Goal: Task Accomplishment & Management: Complete application form

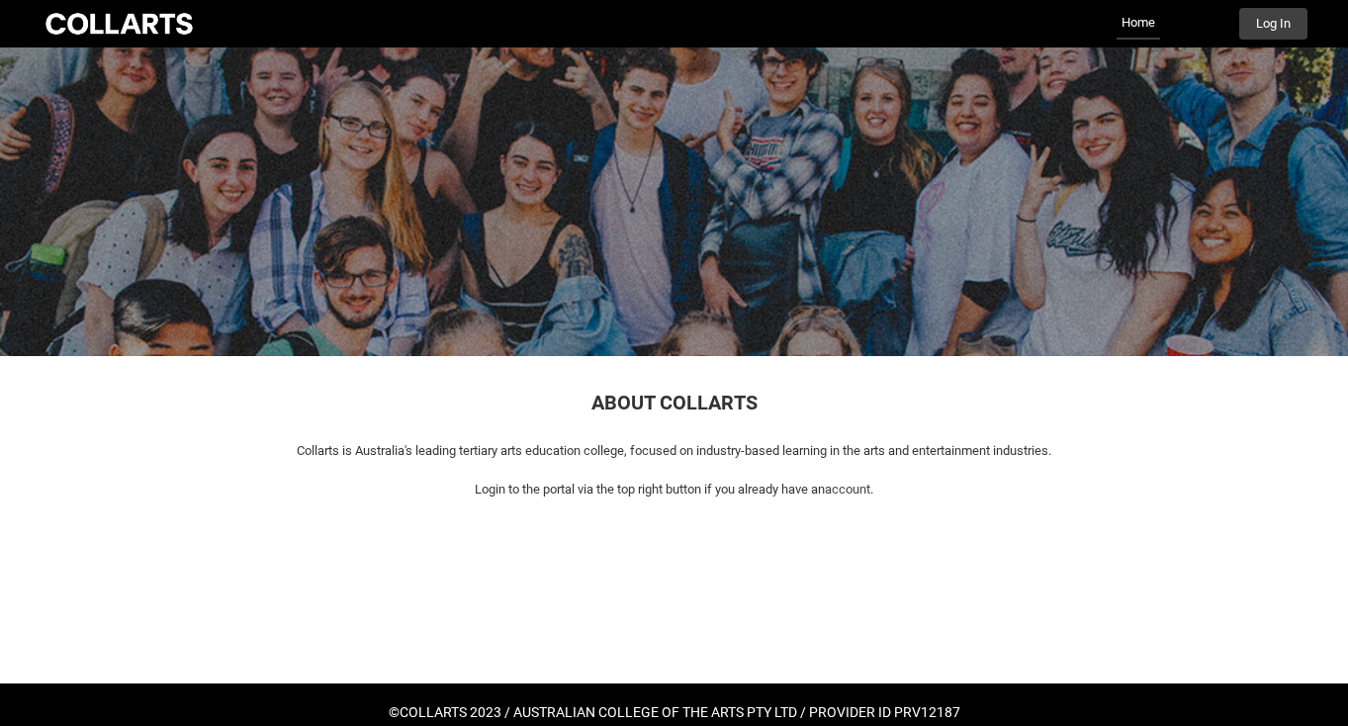
scroll to position [50, 0]
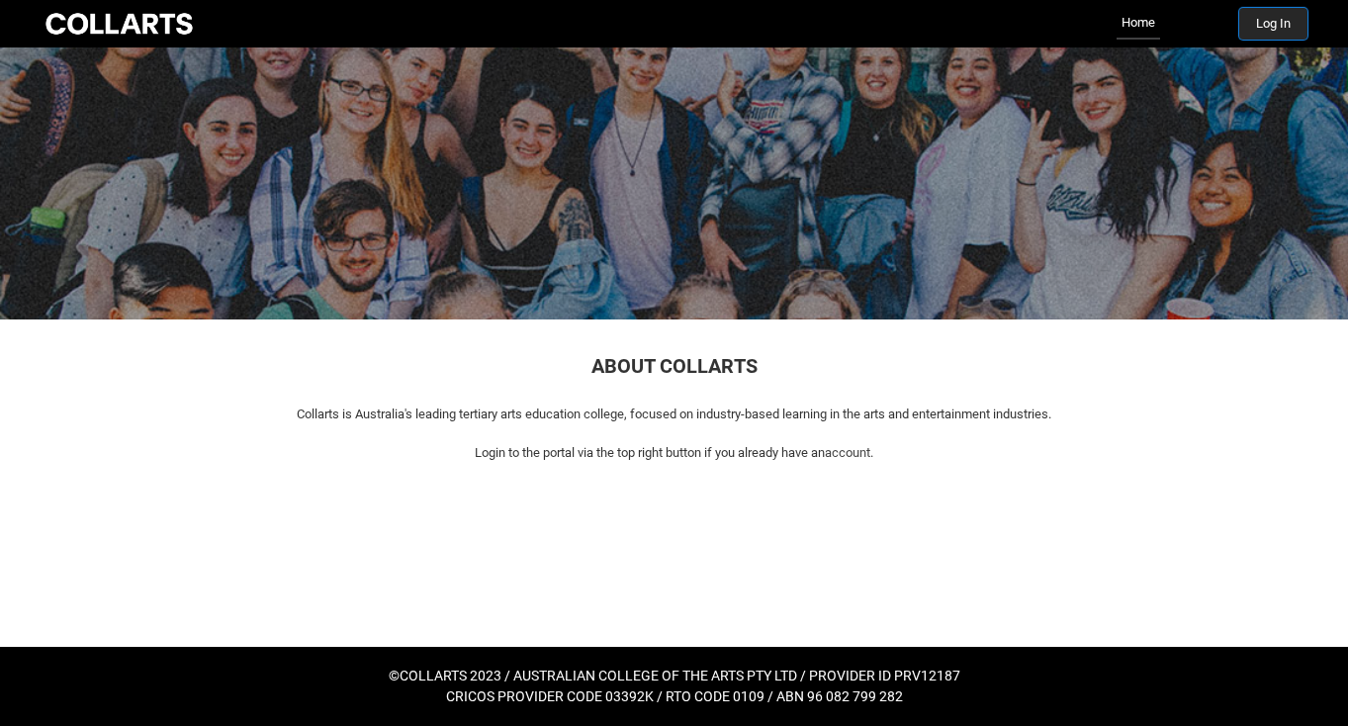
click at [1267, 31] on button "Log In" at bounding box center [1273, 24] width 68 height 32
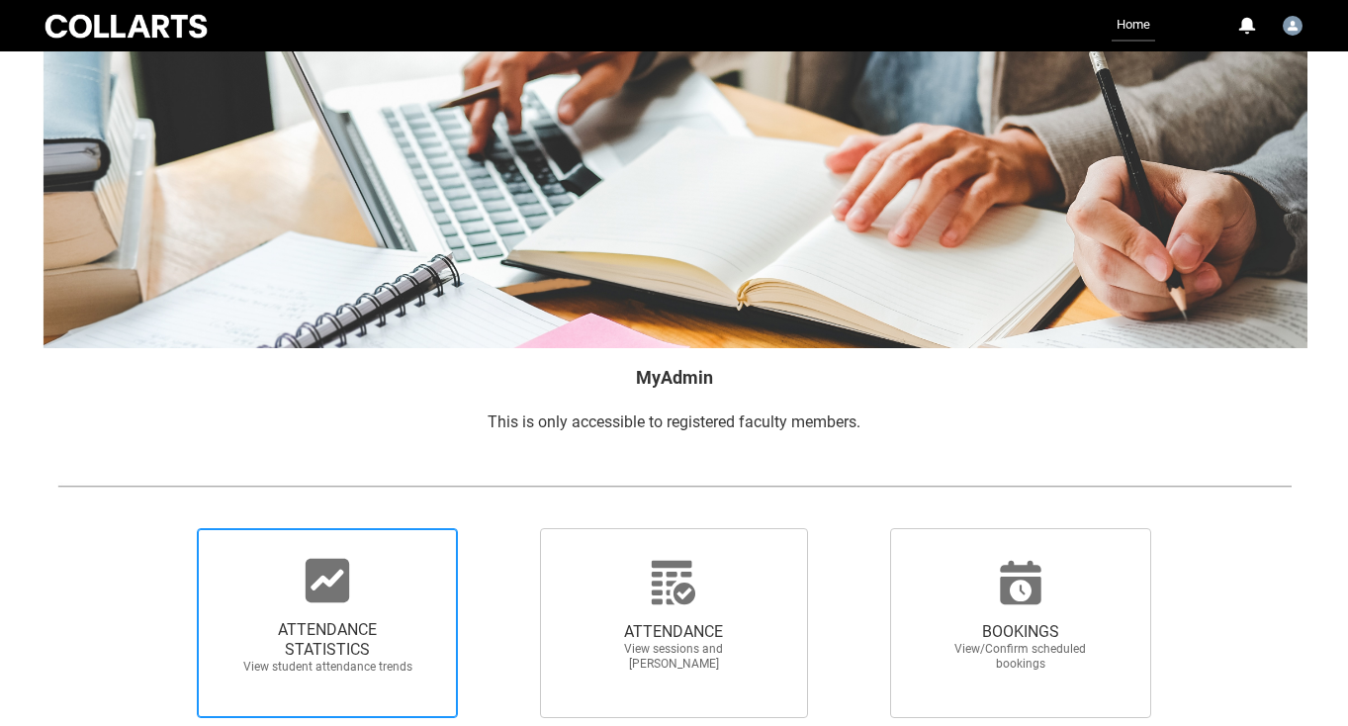
click at [343, 583] on icon at bounding box center [328, 581] width 44 height 44
click at [164, 528] on input "ATTENDANCE STATISTICS View student attendance trends" at bounding box center [163, 527] width 1 height 1
radio input "true"
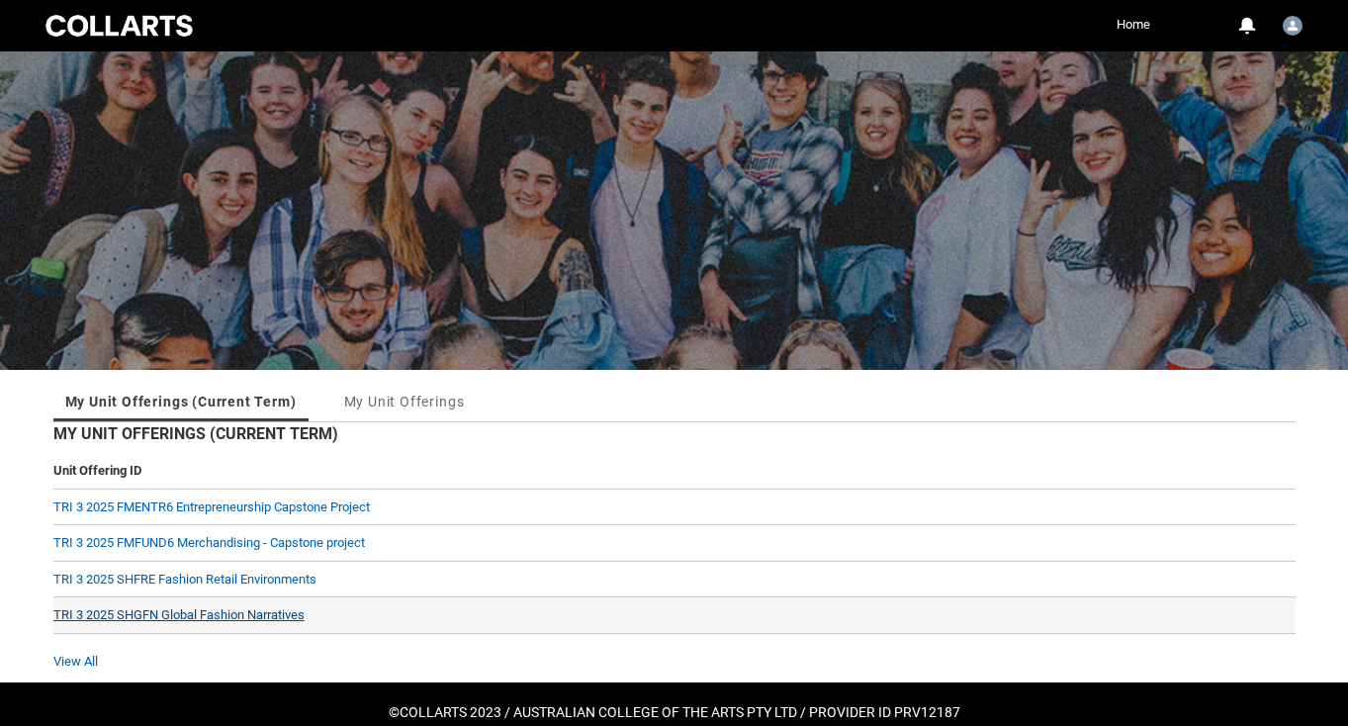
click at [205, 617] on link "TRI 3 2025 SHGFN Global Fashion Narratives" at bounding box center [178, 614] width 251 height 15
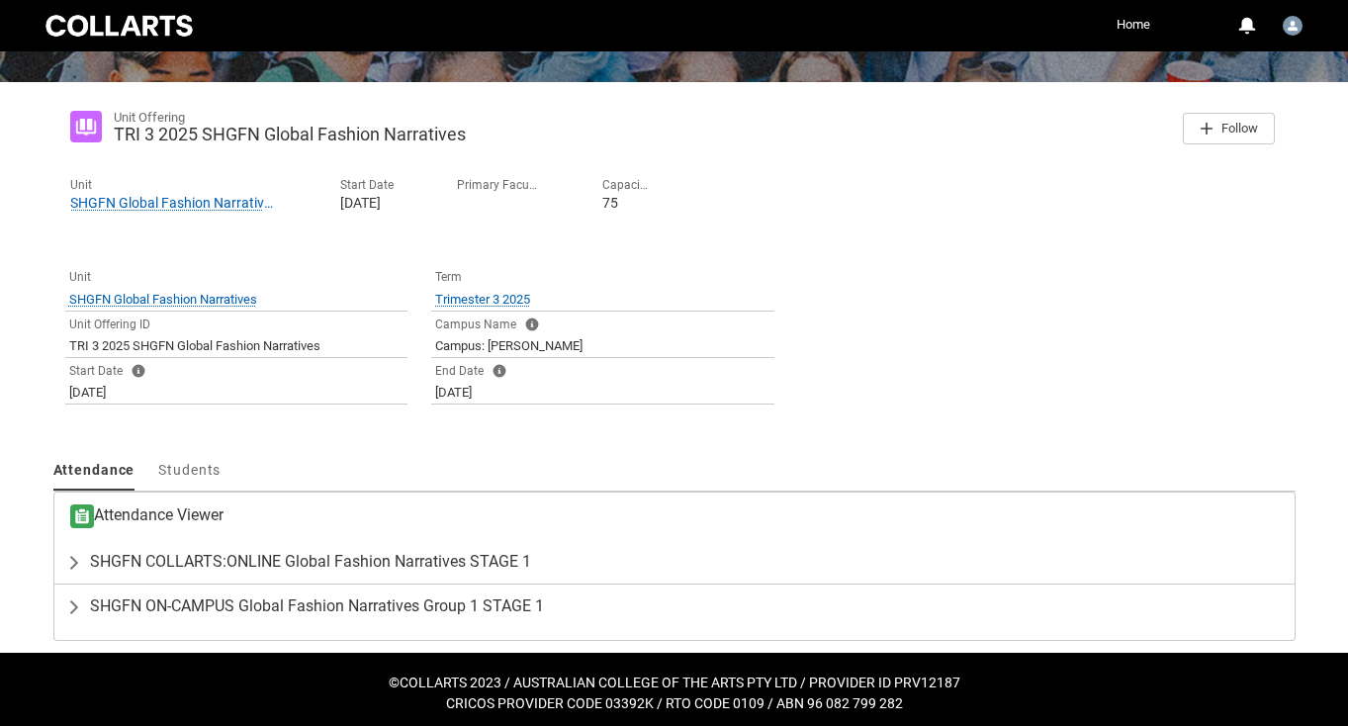
scroll to position [295, 0]
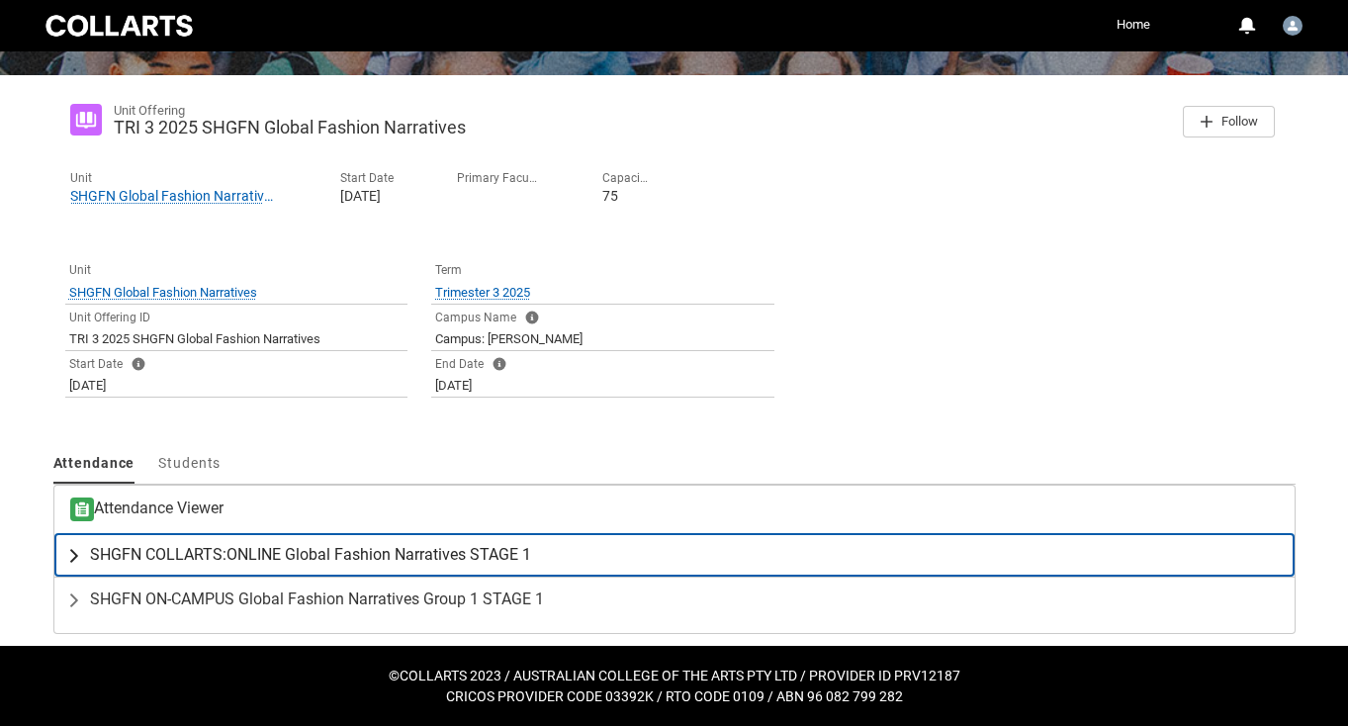
click at [216, 554] on span "SHGFN COLLARTS:ONLINE Global Fashion Narratives STAGE 1" at bounding box center [310, 555] width 441 height 20
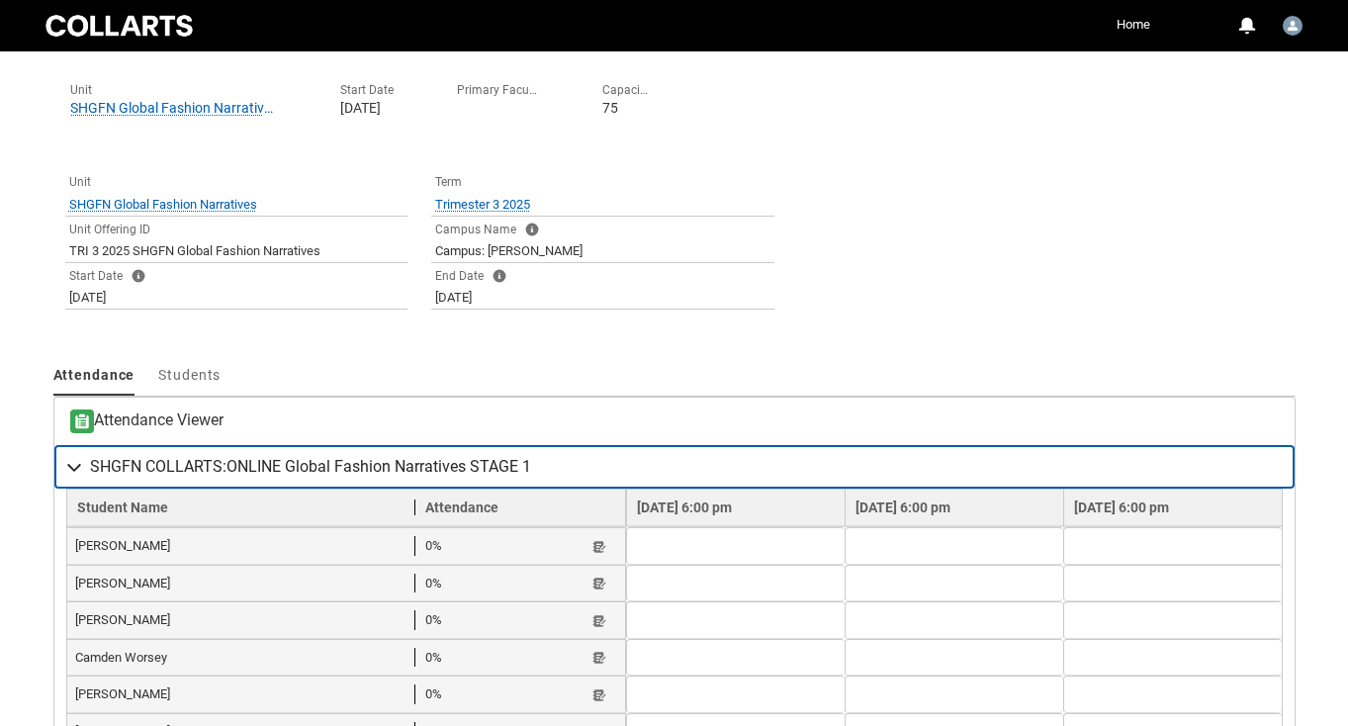
scroll to position [388, 0]
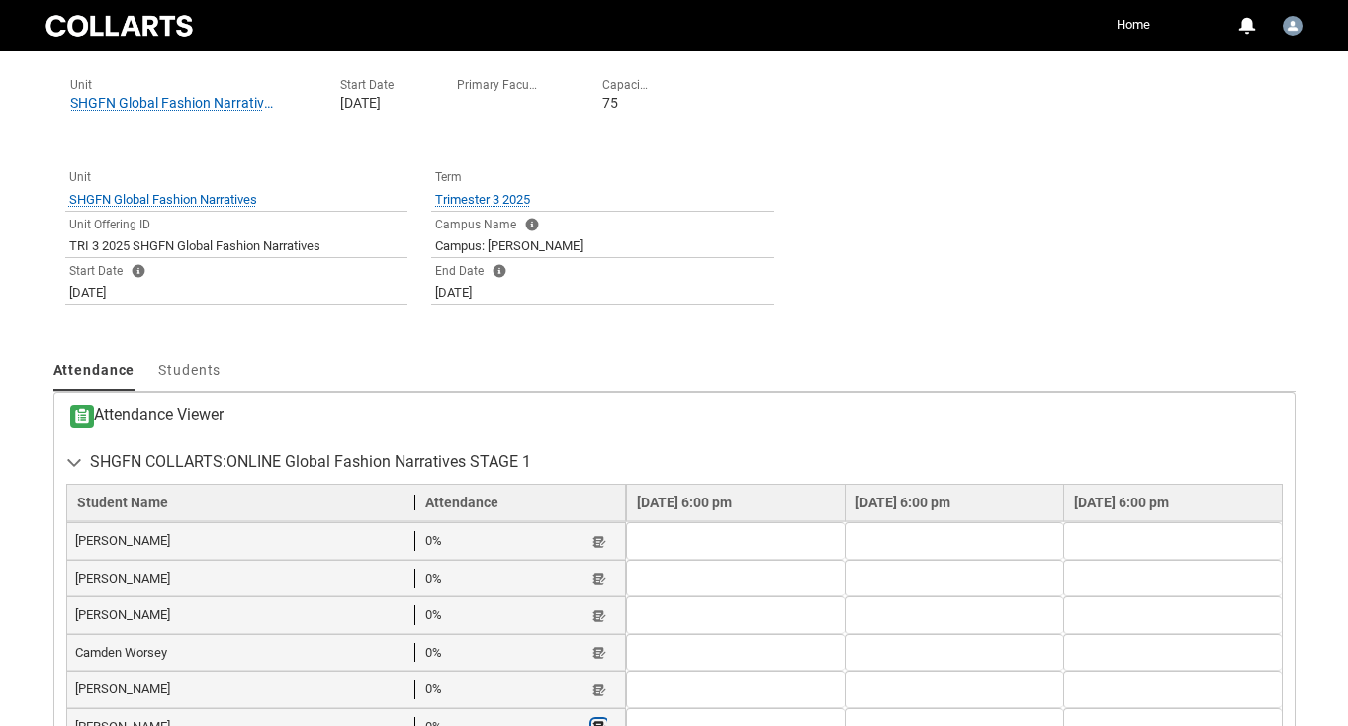
click at [592, 720] on lightning-primitive-icon "button" at bounding box center [599, 727] width 14 height 15
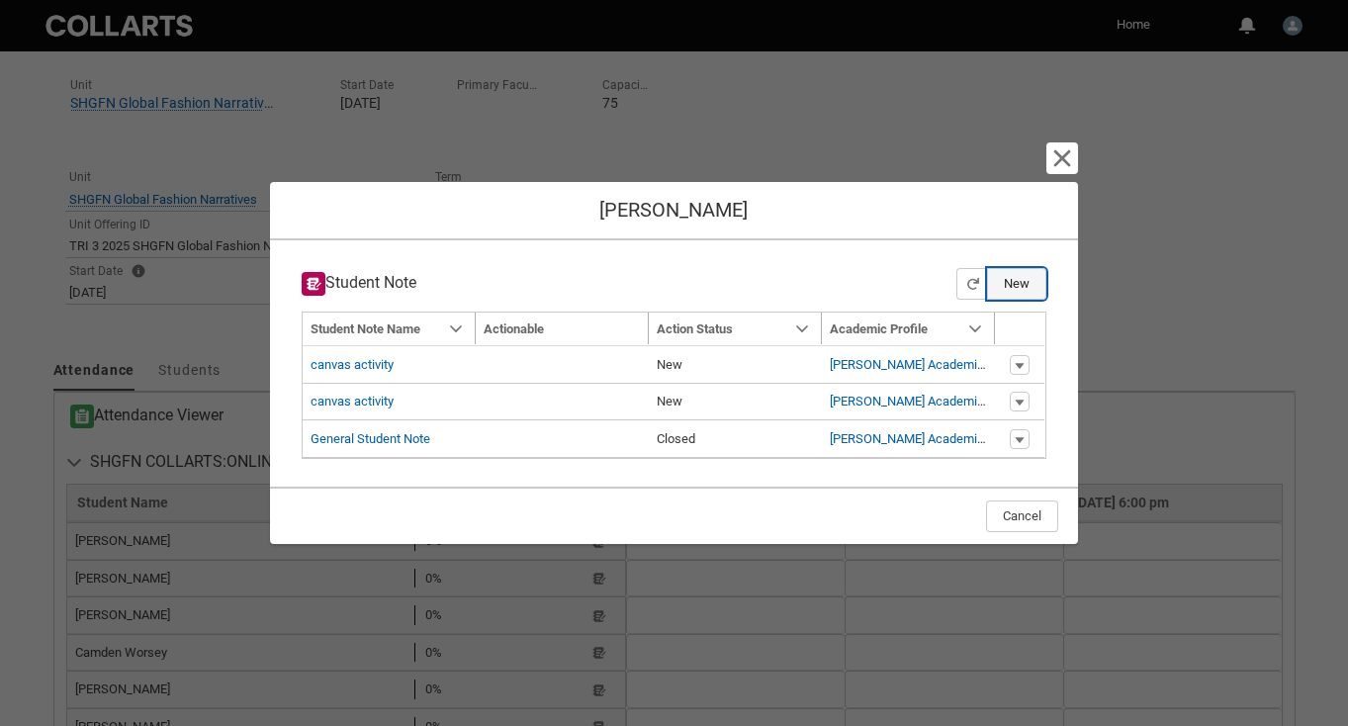
click at [1020, 283] on button "New" at bounding box center [1016, 284] width 59 height 32
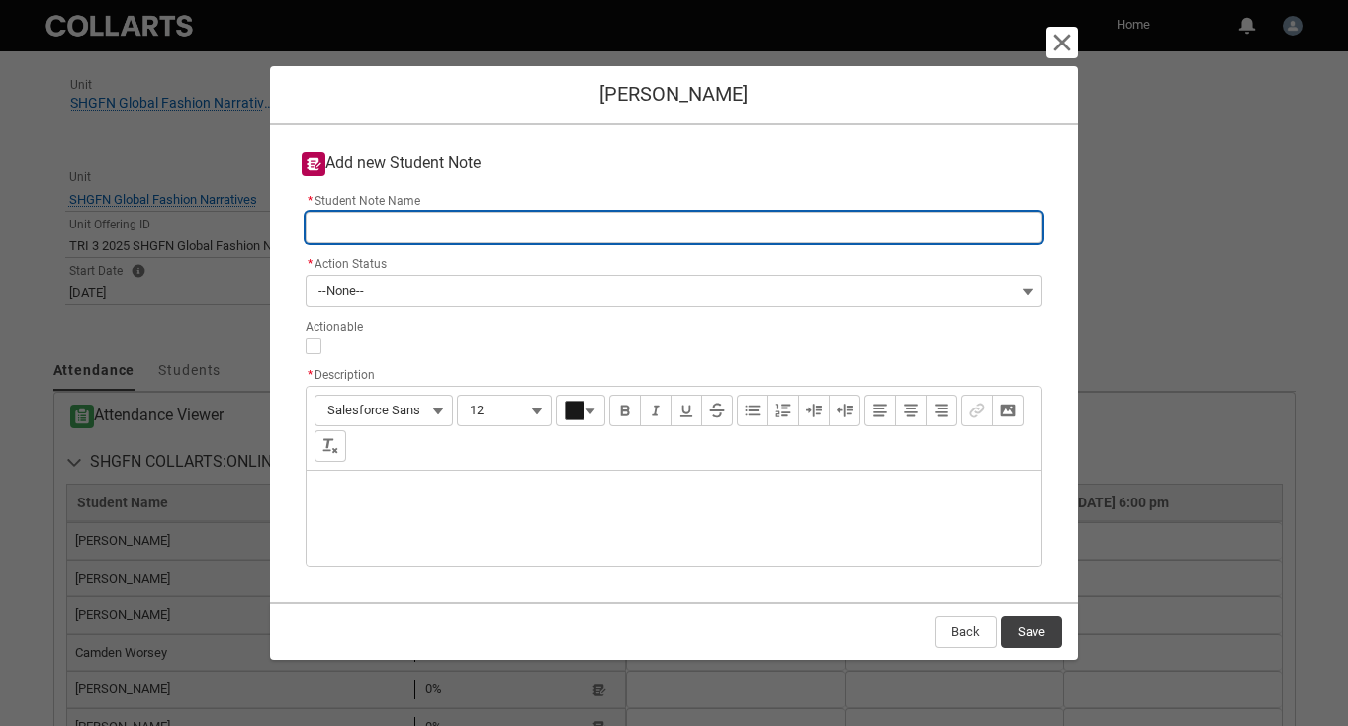
click at [402, 230] on input "* Student Note Name" at bounding box center [675, 228] width 738 height 32
type lightning-primitive-input-simple "N"
type input "N"
type lightning-primitive-input-simple "NO"
type input "NO"
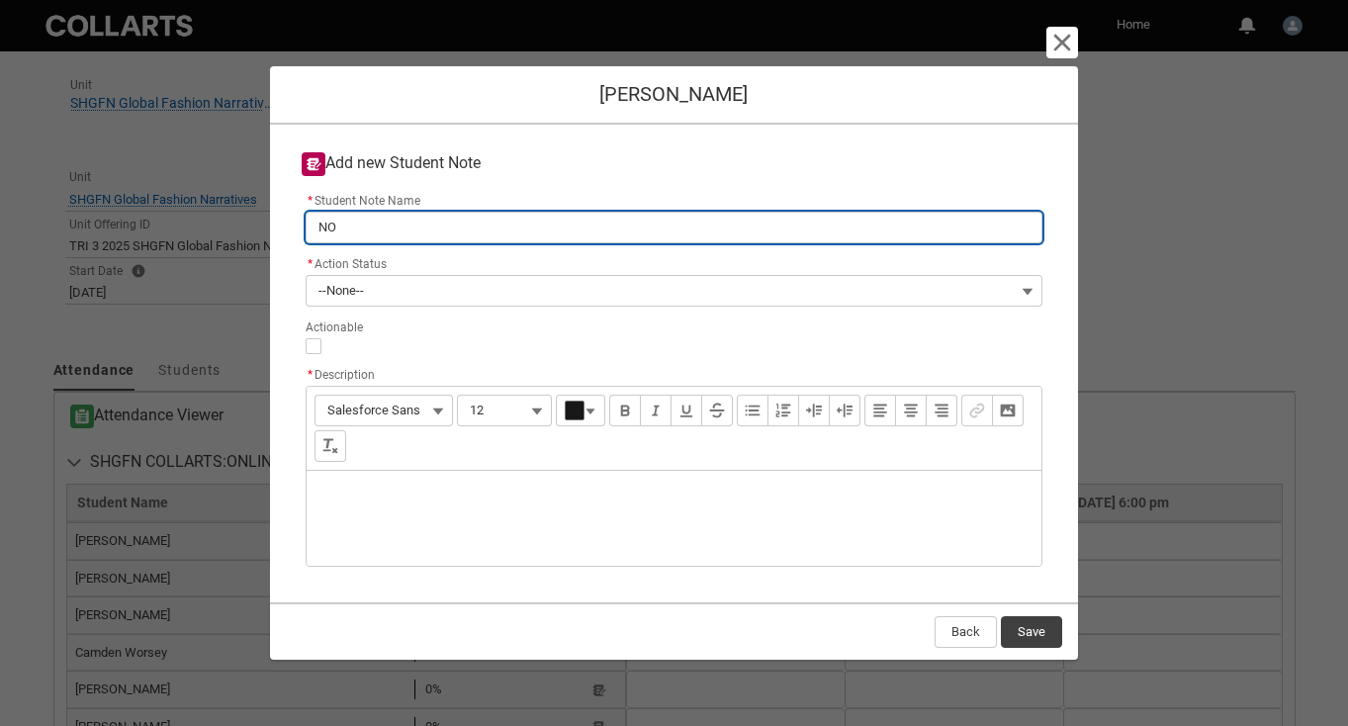
type lightning-primitive-input-simple "NO"
type input "NO"
type lightning-primitive-input-simple "NO S"
type input "NO S"
type lightning-primitive-input-simple "NO Su"
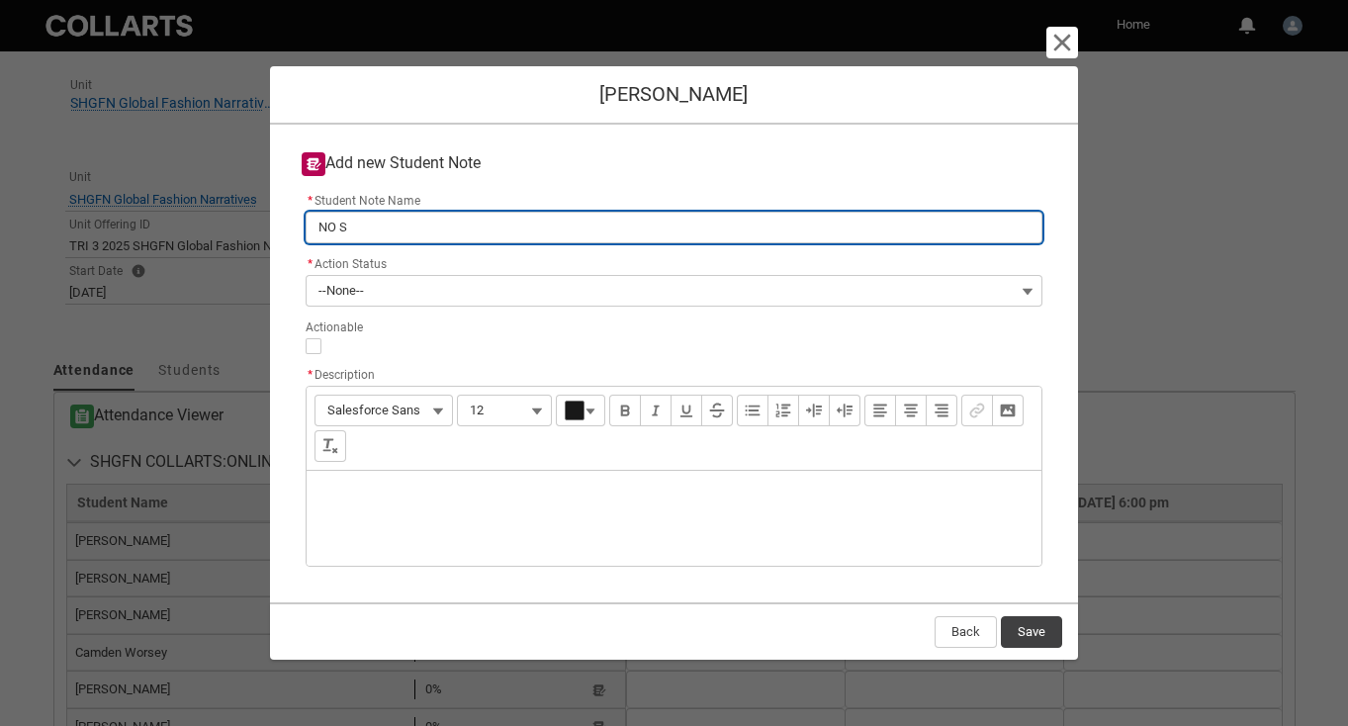
type input "NO Su"
type lightning-primitive-input-simple "NO Sum"
type input "NO Sum"
type lightning-primitive-input-simple "NO Su"
type input "NO Su"
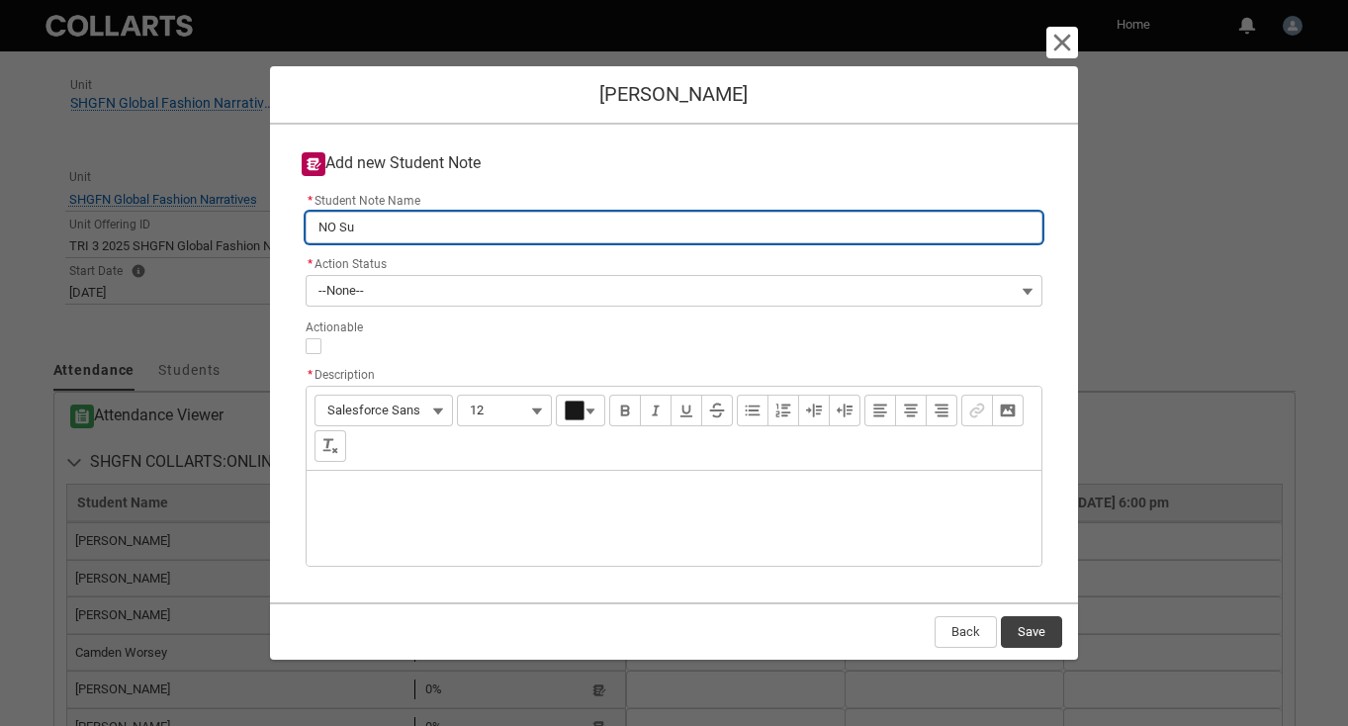
type lightning-primitive-input-simple "NO Sub"
type input "NO Sub"
type lightning-primitive-input-simple "NO Subm"
type input "NO Subm"
type lightning-primitive-input-simple "NO Submi"
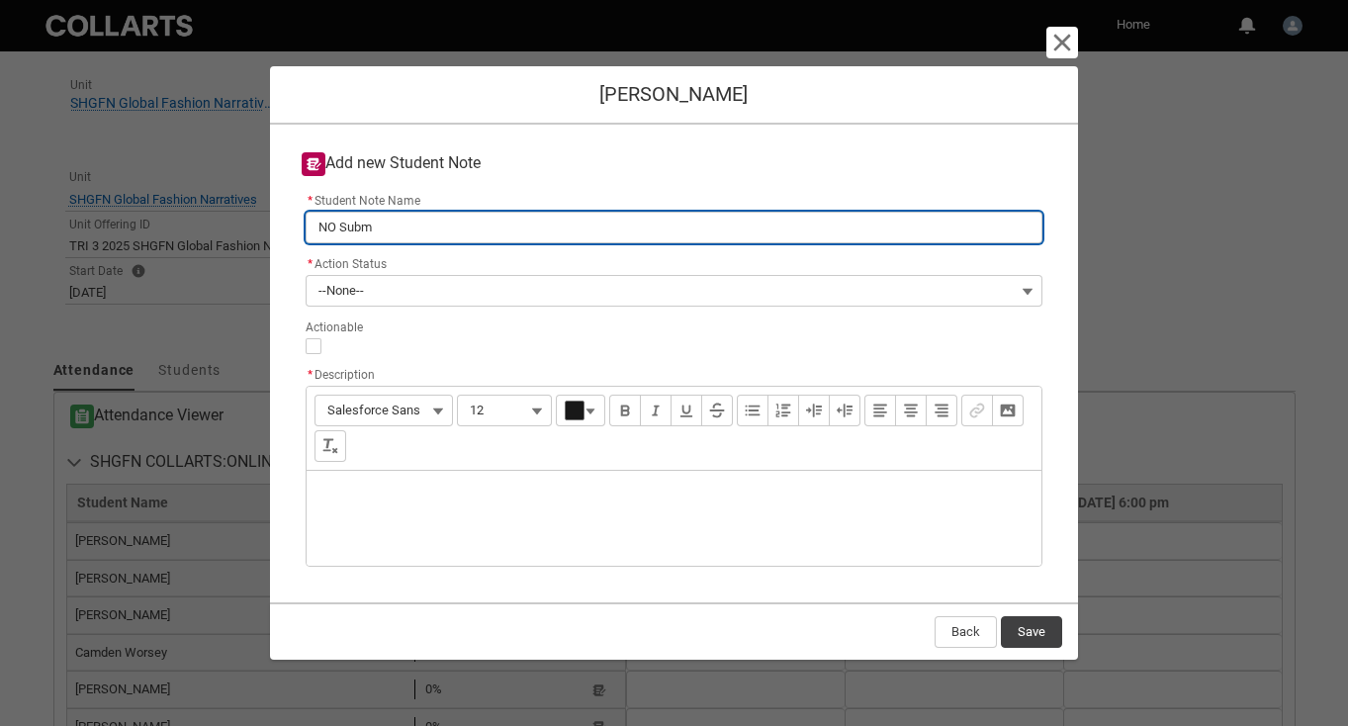
type input "NO Submi"
type lightning-primitive-input-simple "NO Submis"
type input "NO Submis"
type lightning-primitive-input-simple "NO Submiss"
type input "NO Submiss"
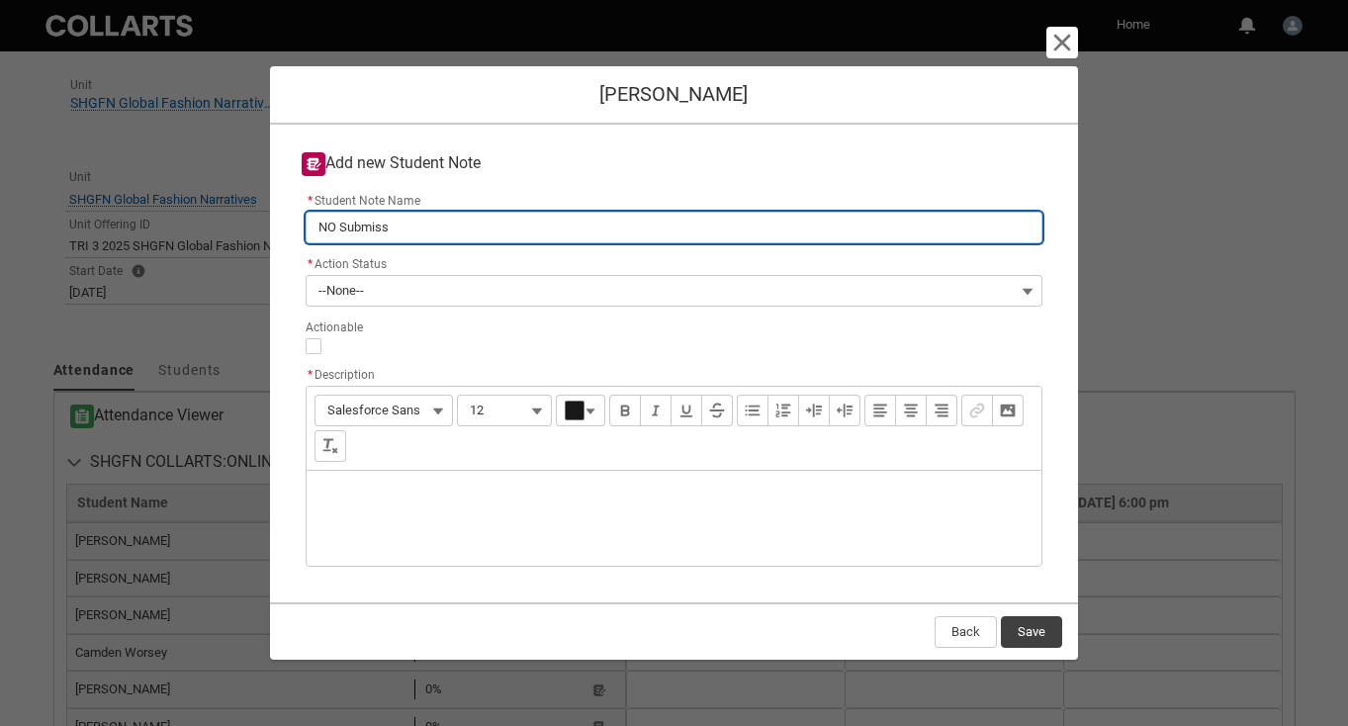
type lightning-primitive-input-simple "NO Submissi"
type input "NO Submissi"
type lightning-primitive-input-simple "NO Submissio"
type input "NO Submissio"
type lightning-primitive-input-simple "NO Submission"
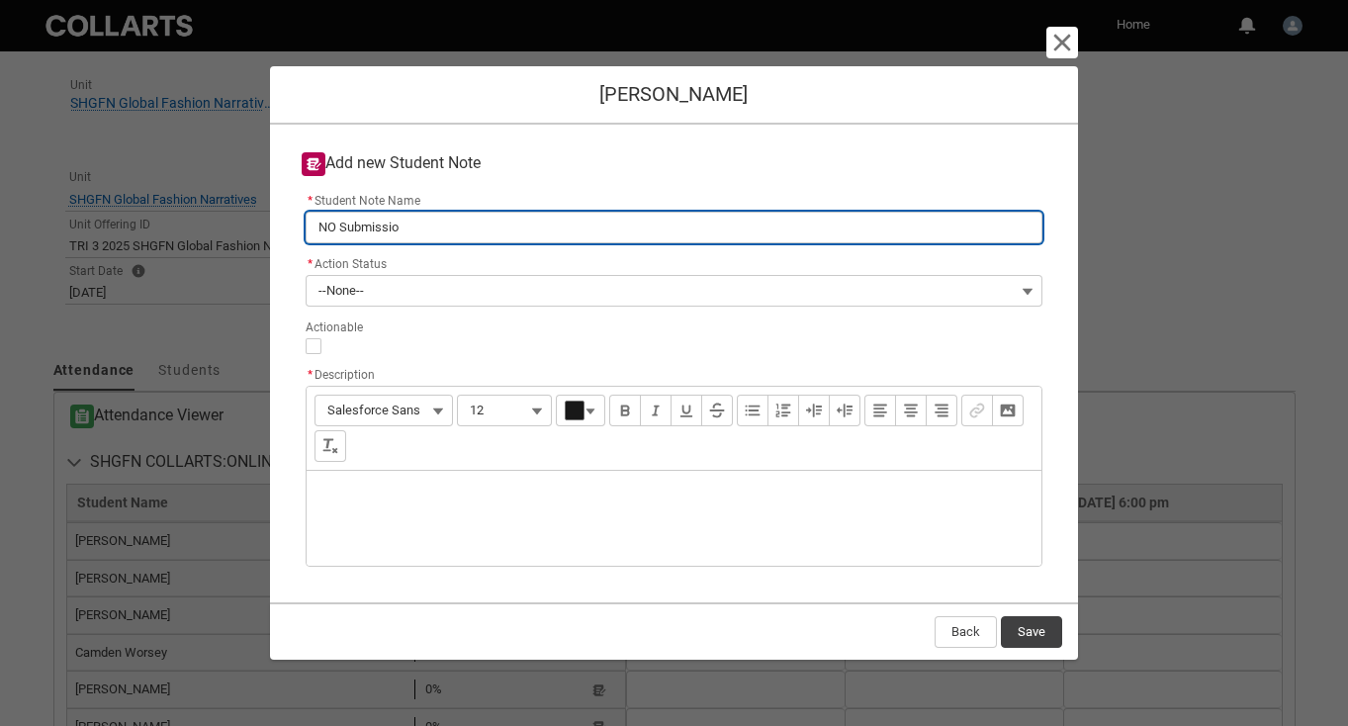
type input "NO Submission"
type lightning-primitive-input-simple "NO Submission"
type input "NO Submission"
click at [342, 226] on input "NO Submission" at bounding box center [675, 228] width 738 height 32
type lightning-primitive-input-simple "NO ASubmission"
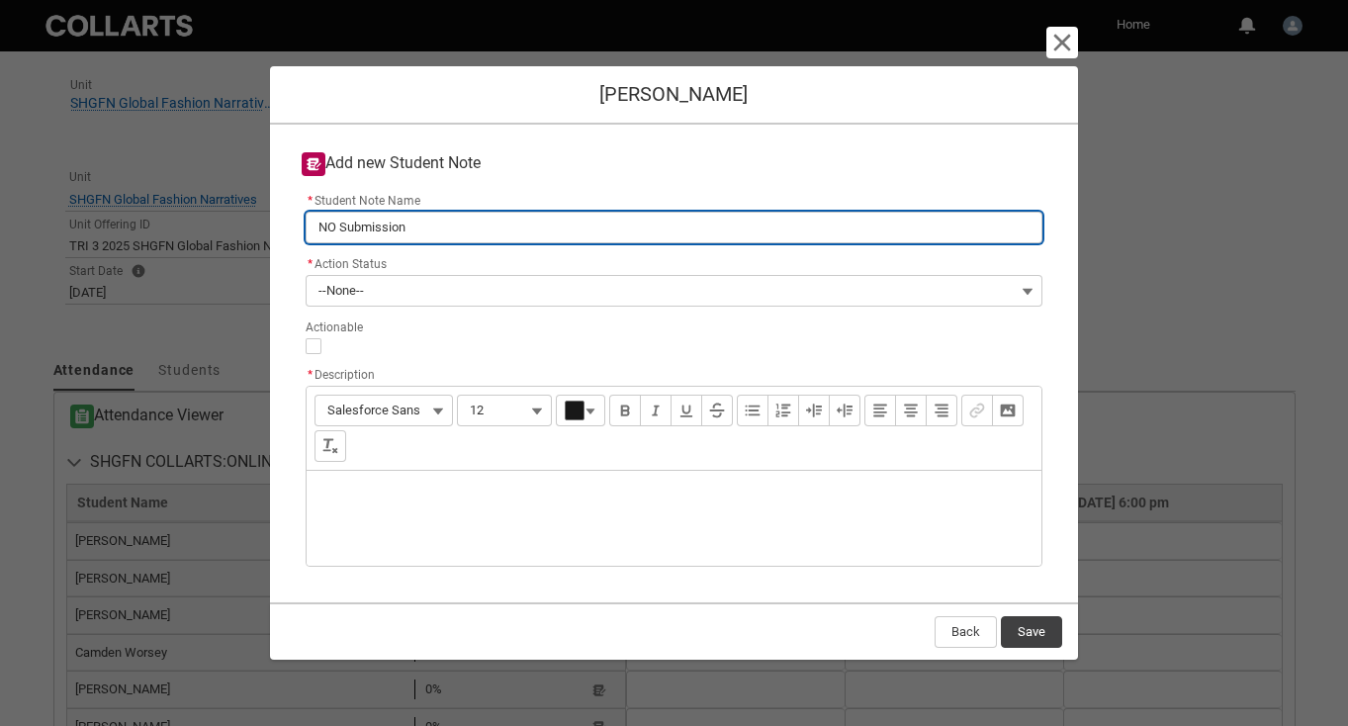
type input "NO ASubmission"
type lightning-primitive-input-simple "NO A1Submission"
type input "NO A1Submission"
type lightning-primitive-input-simple "NO A1 Submission"
type input "NO A1 Submission"
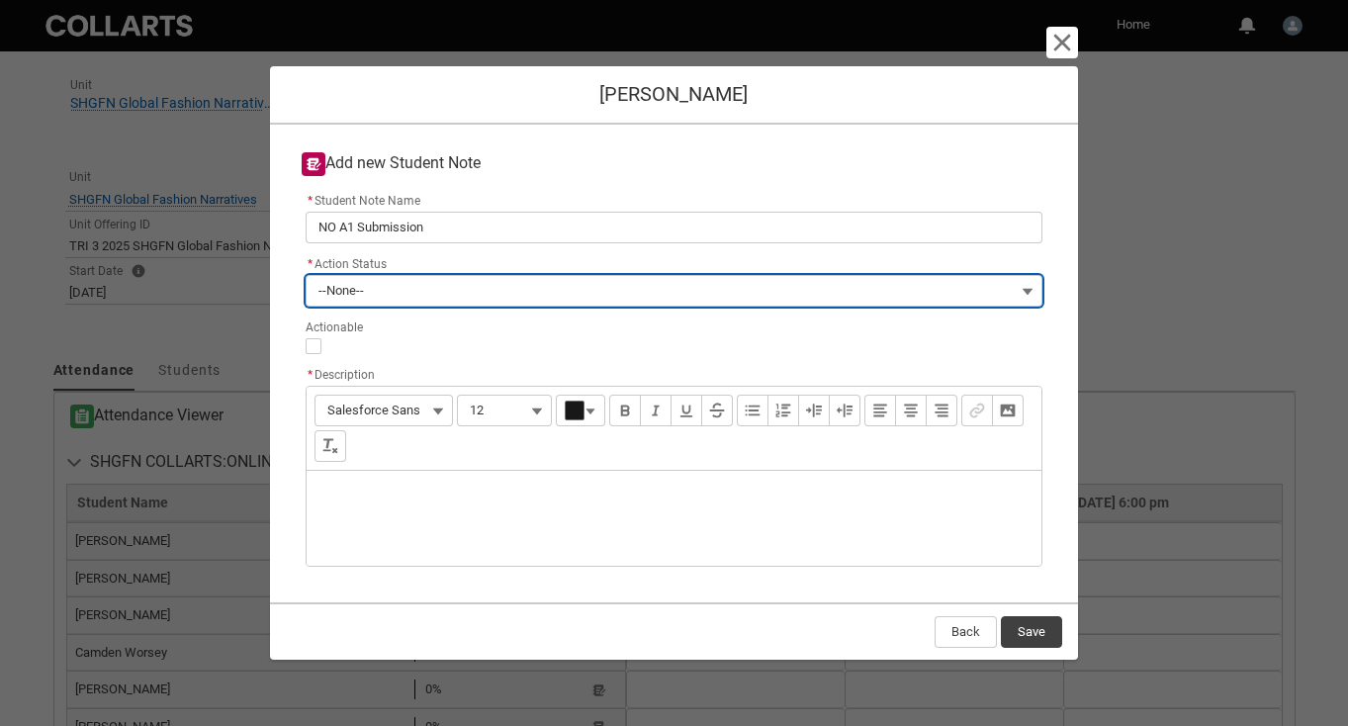
click at [366, 289] on button "--None--" at bounding box center [675, 291] width 738 height 32
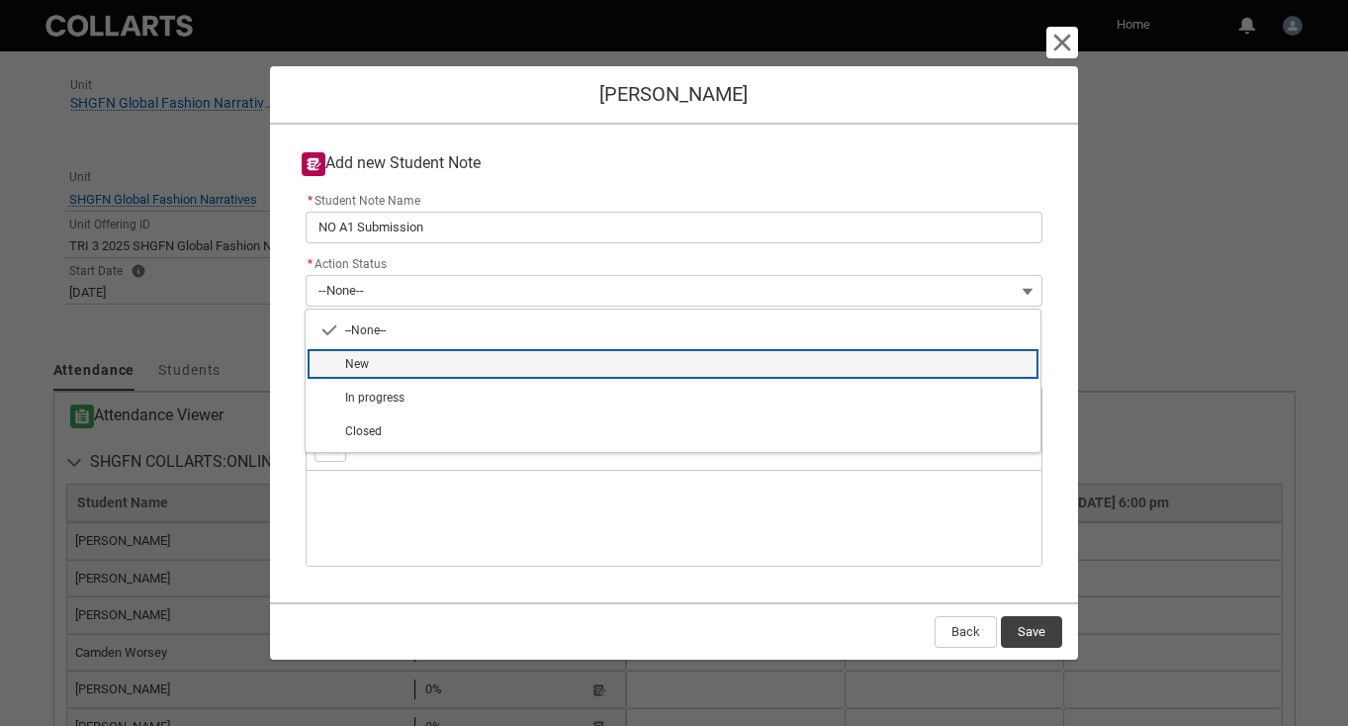
click at [369, 357] on span "New" at bounding box center [687, 364] width 684 height 18
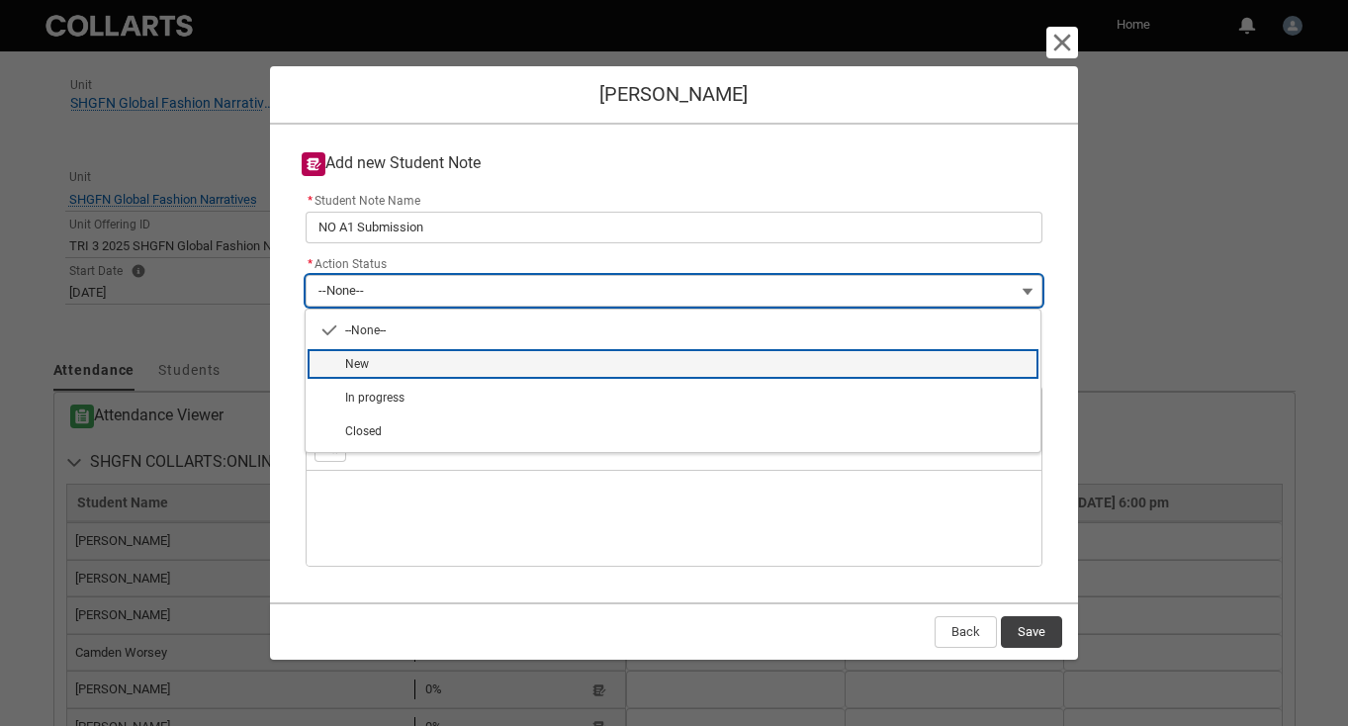
type lightning-combobox "New"
type lightning-picklist "New"
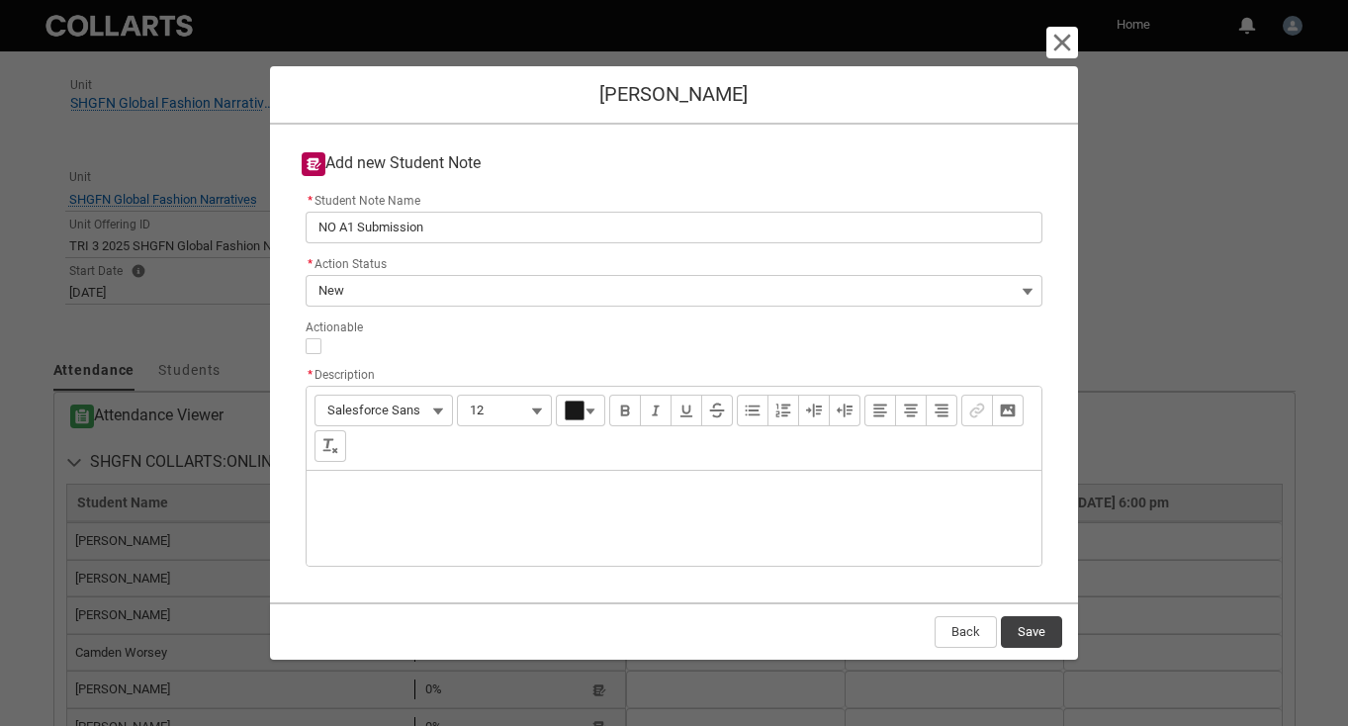
click at [372, 488] on div "Description" at bounding box center [675, 518] width 736 height 95
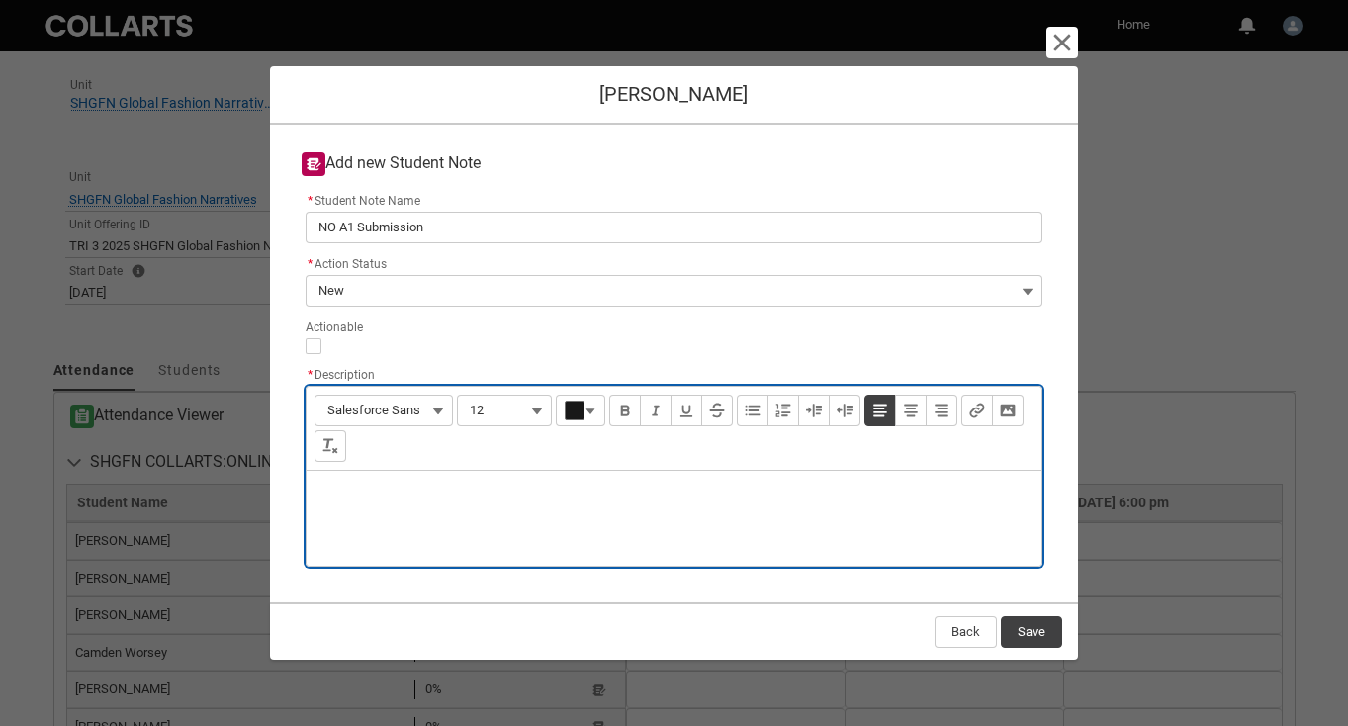
type lightning-input-rich-text "<p>N</p>"
type lightning-input-rich-text "<p>No A1 submission, no communication </p>"
click at [1028, 627] on button "Save" at bounding box center [1031, 632] width 61 height 32
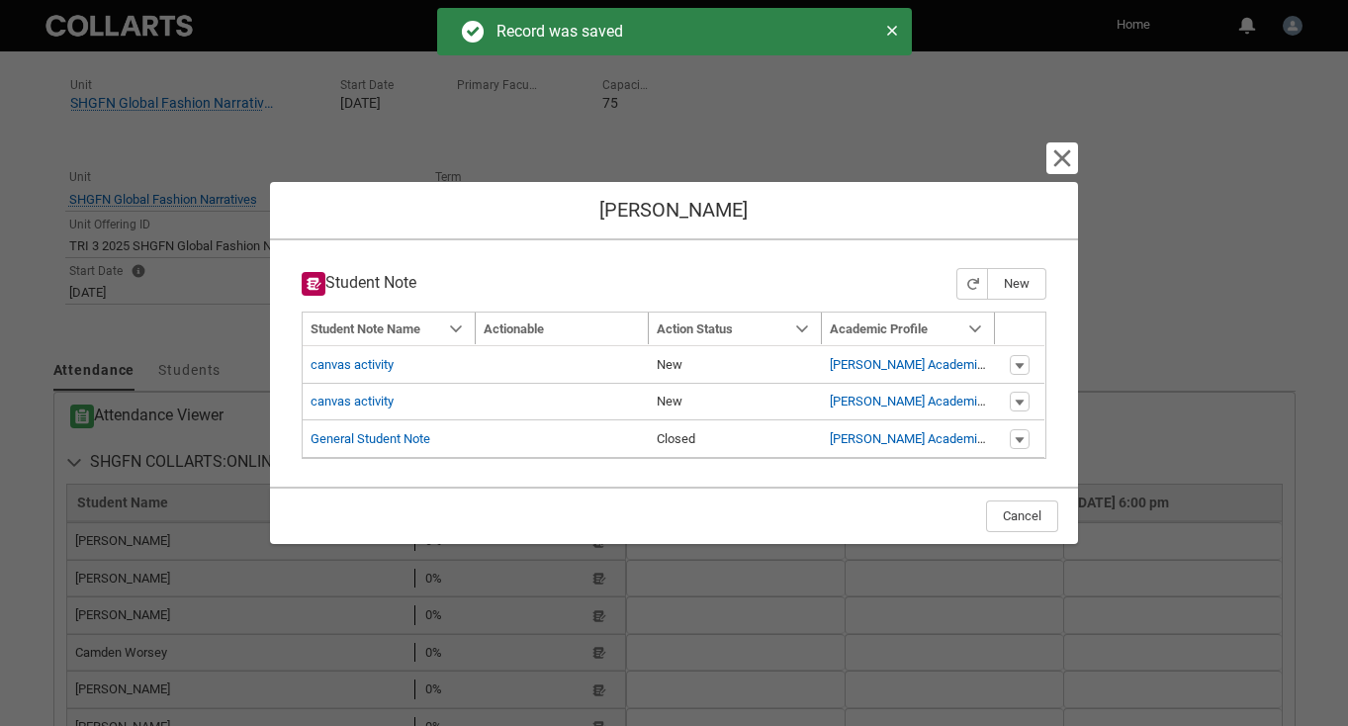
type input "175"
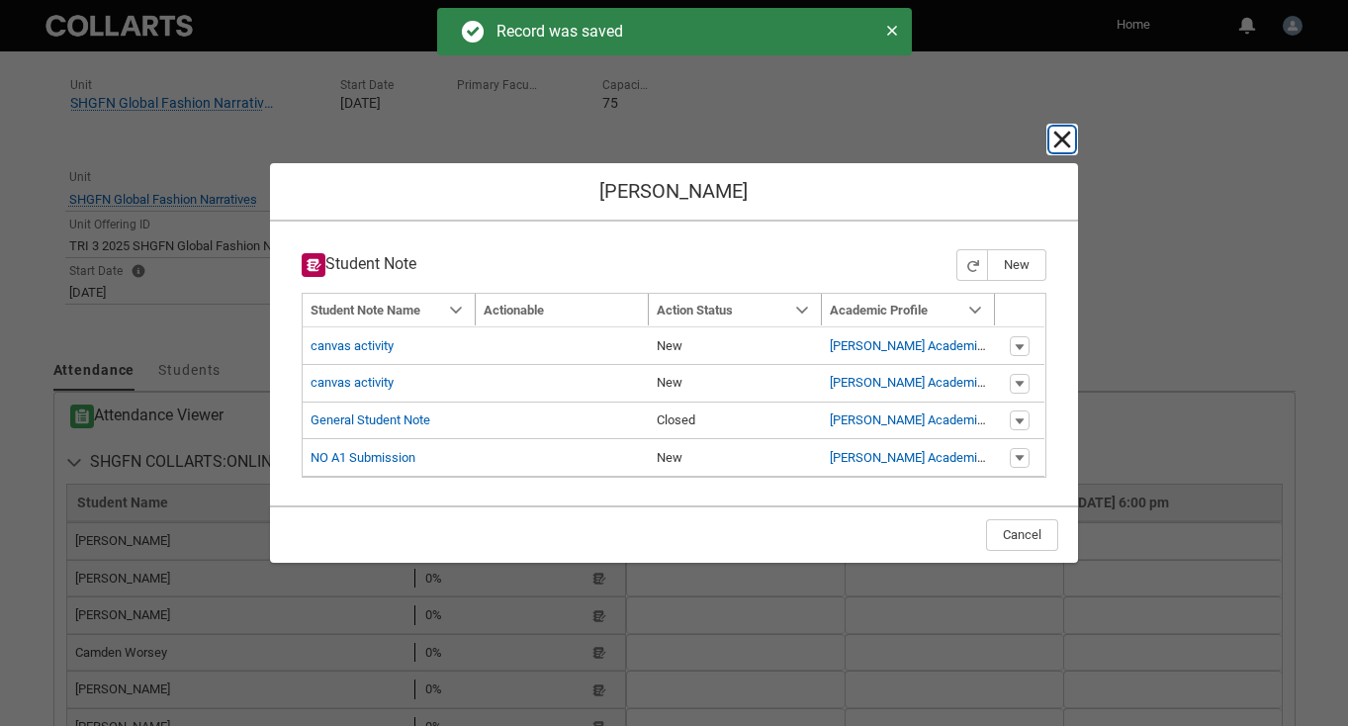
click at [1060, 143] on lightning-primitive-icon "button" at bounding box center [1062, 140] width 24 height 24
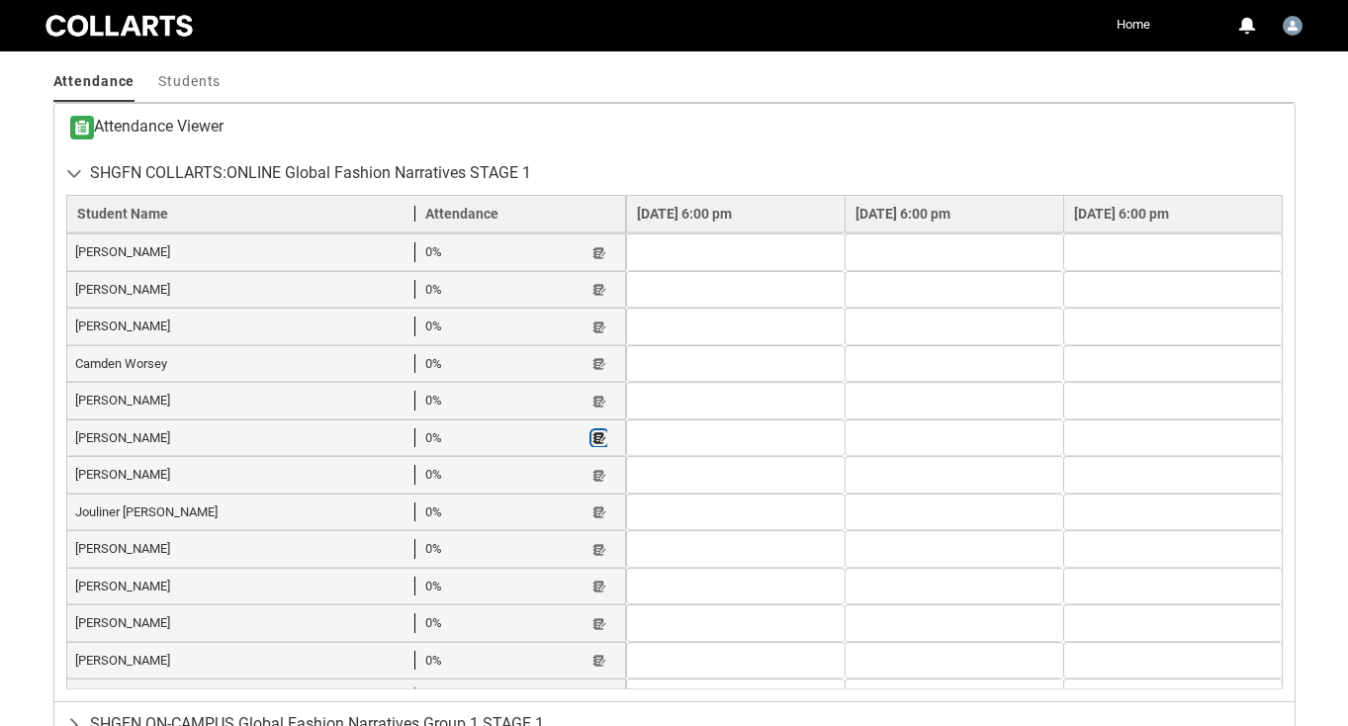
scroll to position [681, 0]
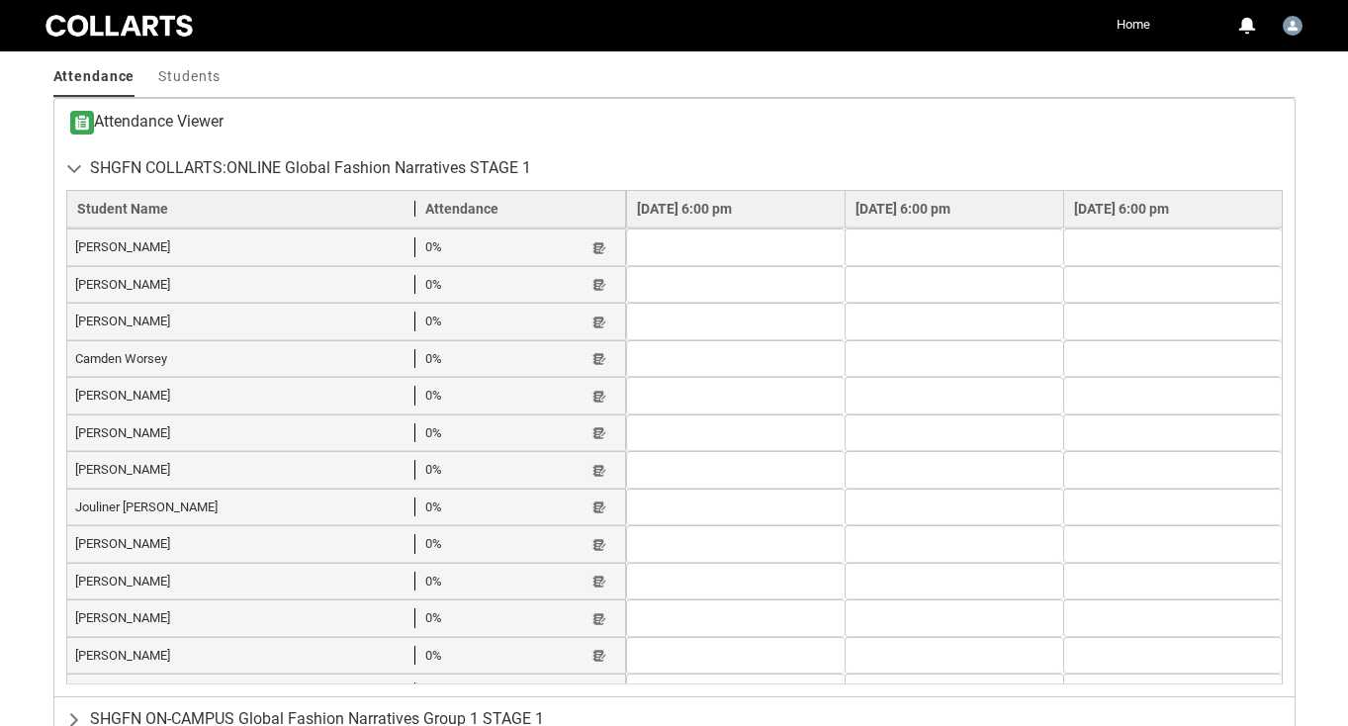
click at [592, 723] on lightning-primitive-icon "button" at bounding box center [599, 730] width 14 height 15
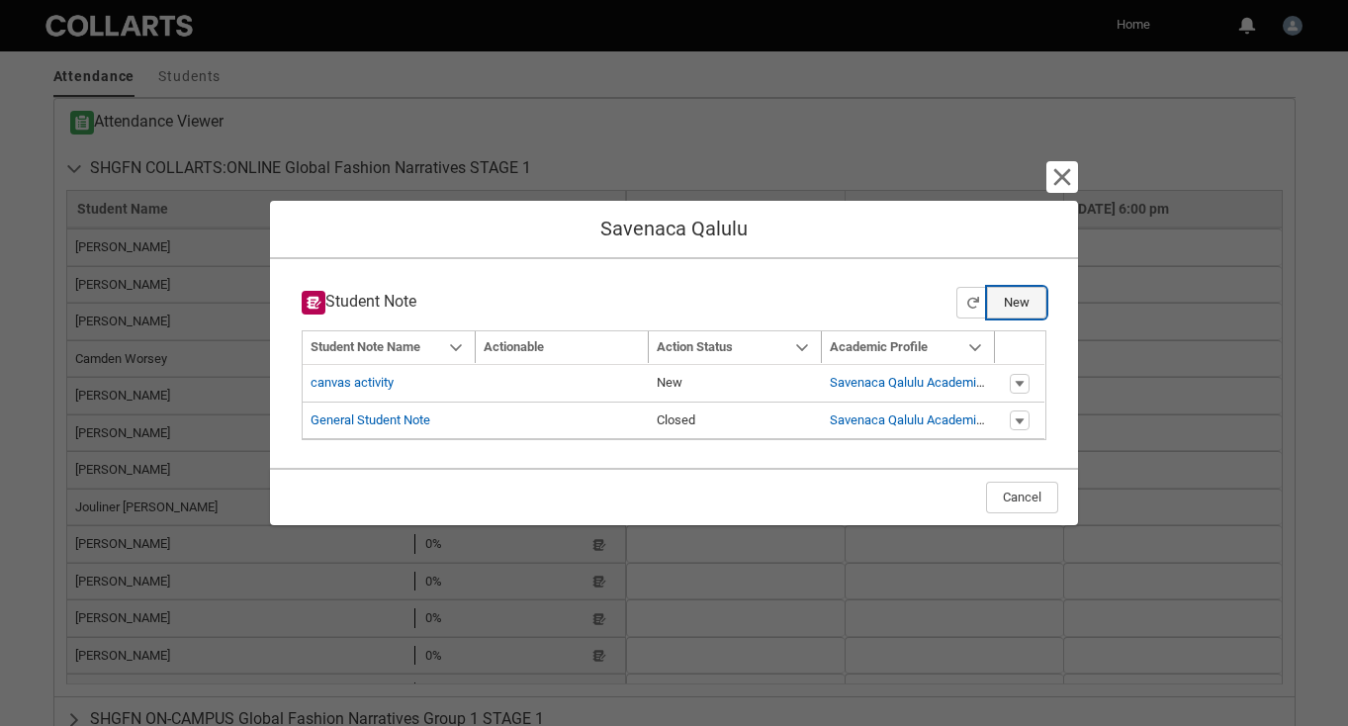
click at [1017, 305] on button "New" at bounding box center [1016, 303] width 59 height 32
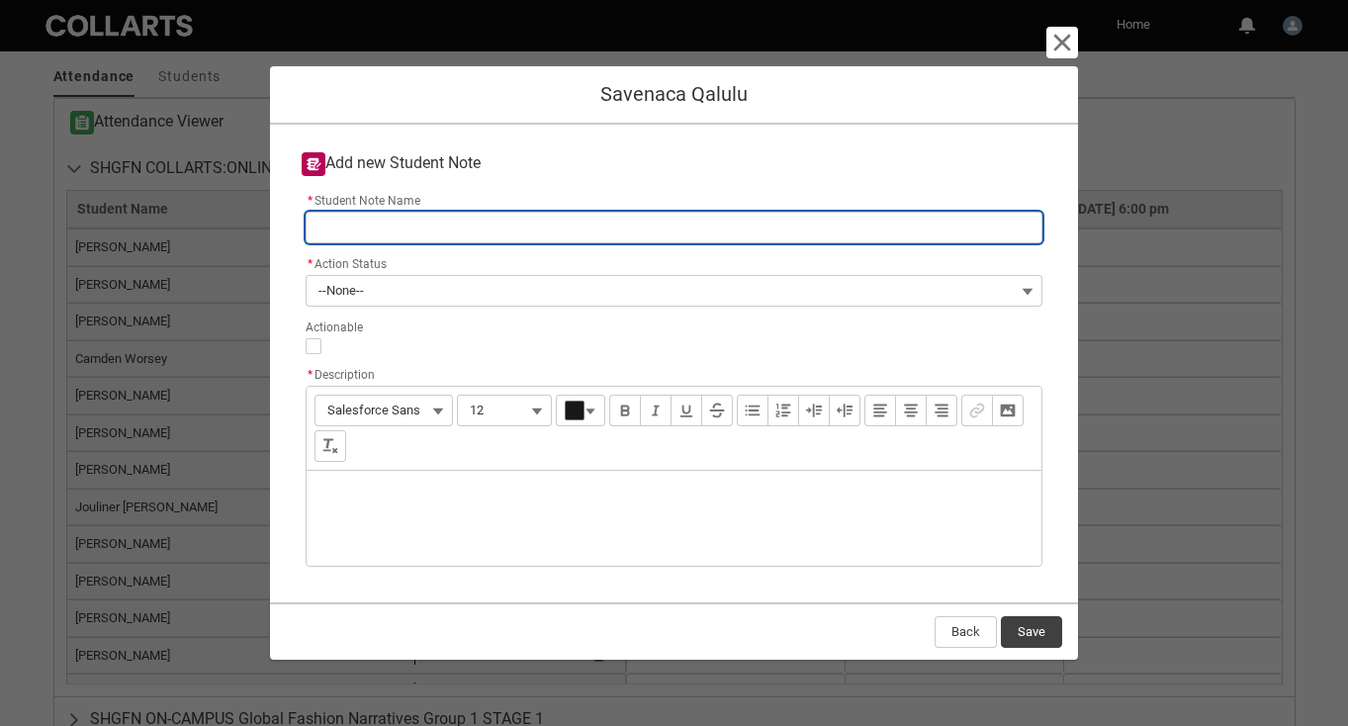
click at [428, 222] on input "* Student Note Name" at bounding box center [675, 228] width 738 height 32
type lightning-primitive-input-simple "N"
type input "N"
type lightning-primitive-input-simple "No"
type input "No"
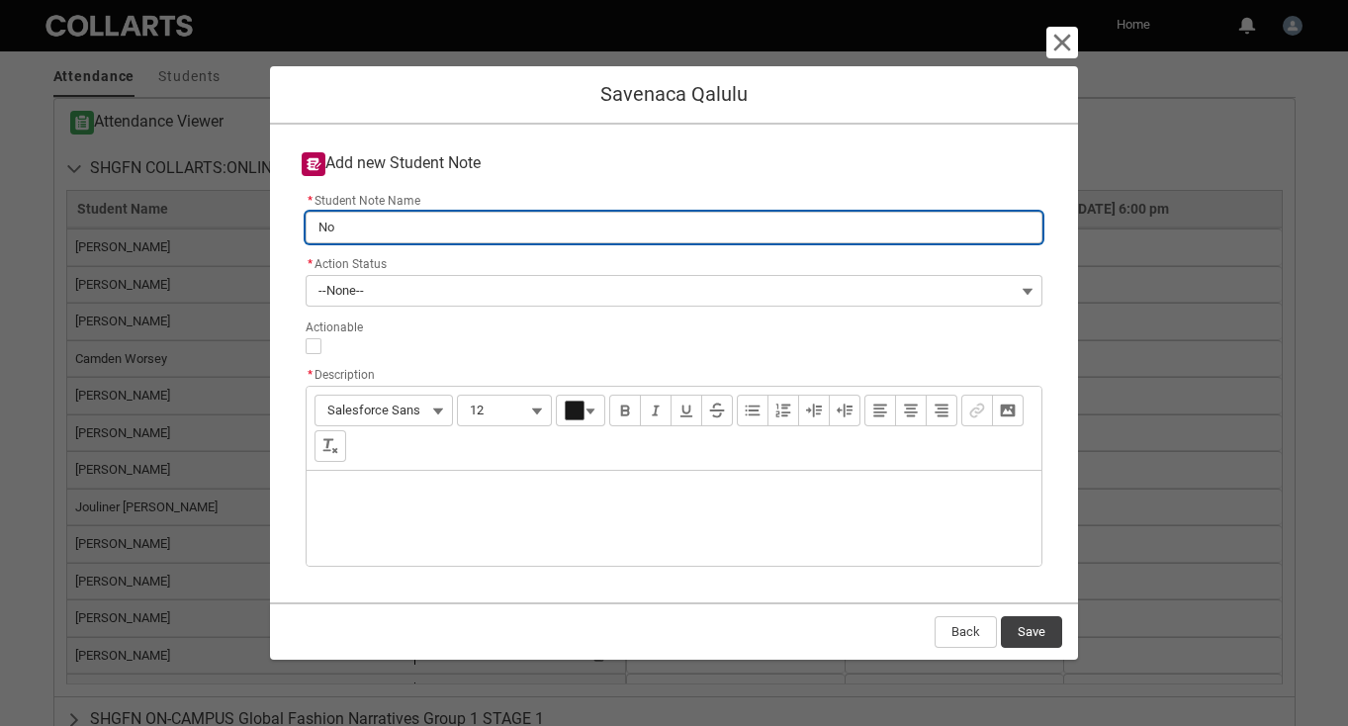
type lightning-primitive-input-simple "No"
type input "No"
type lightning-primitive-input-simple "NO A1 Submission"
type input "NO A1 Submission"
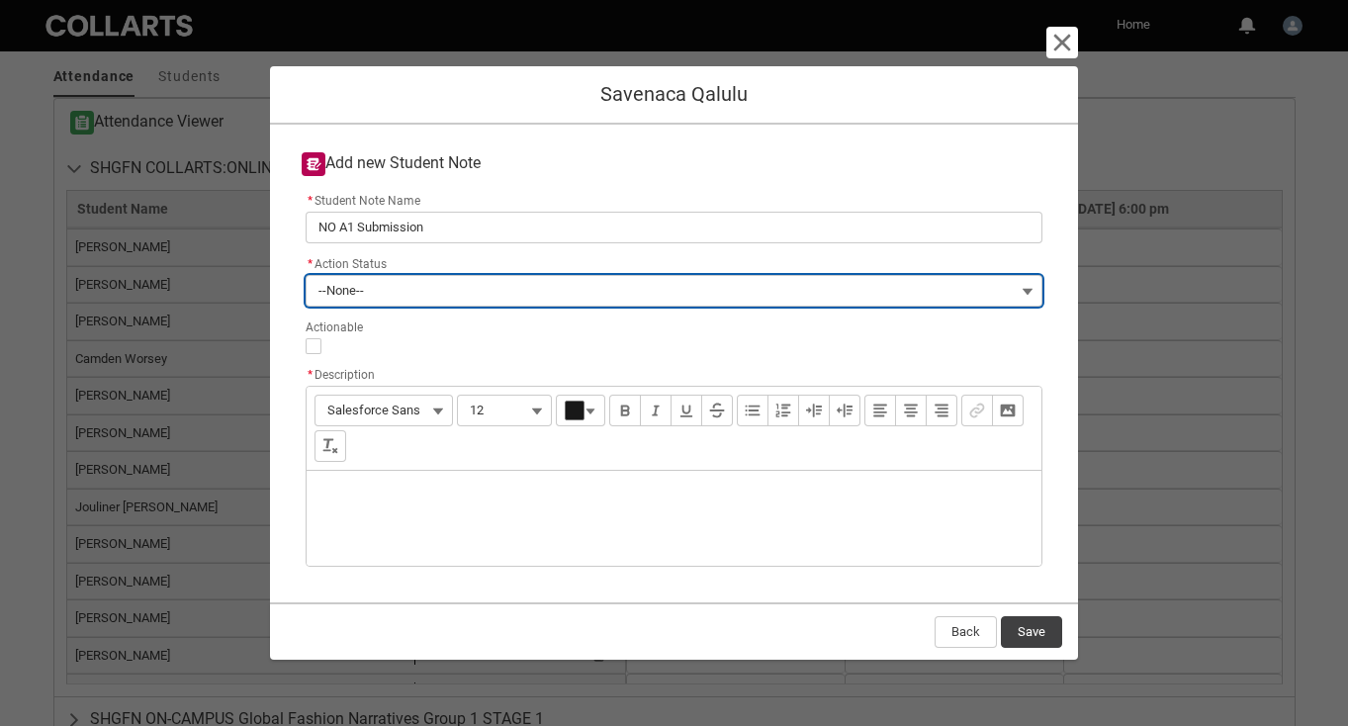
click at [464, 293] on button "--None--" at bounding box center [675, 291] width 738 height 32
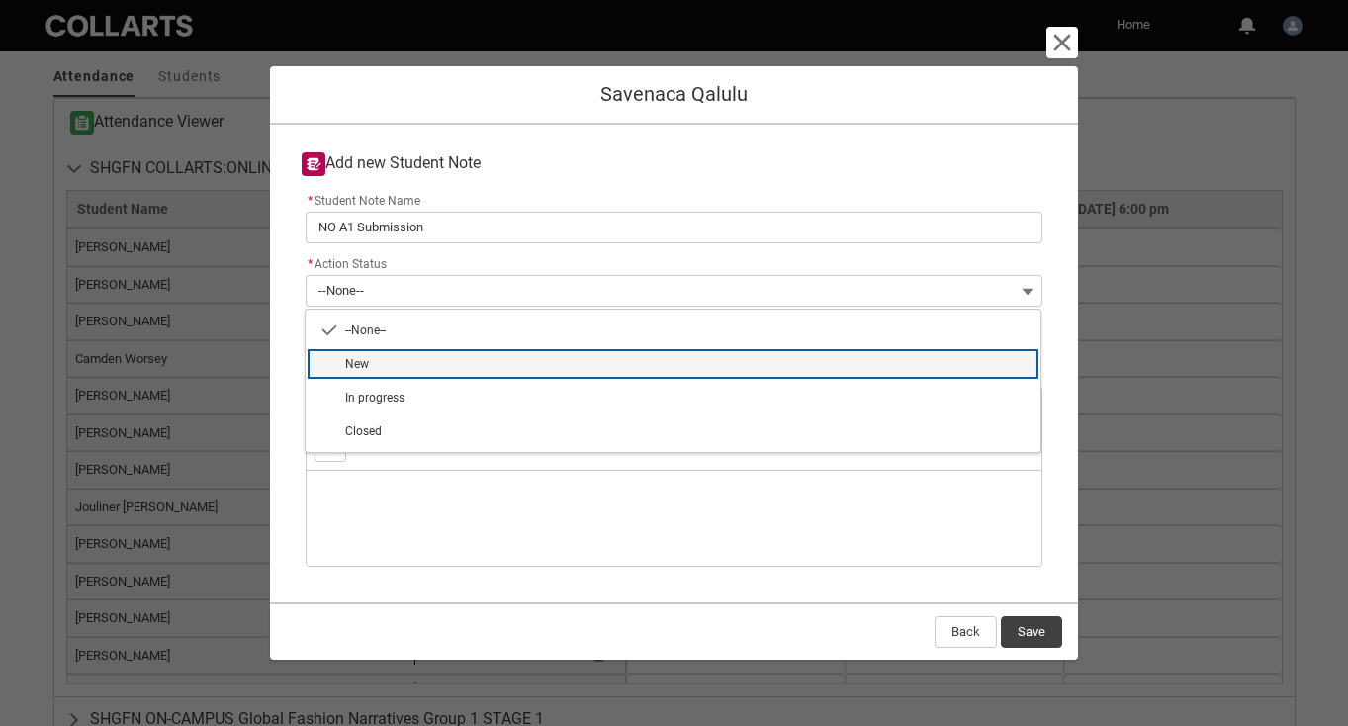
click at [464, 372] on span "New" at bounding box center [687, 364] width 684 height 18
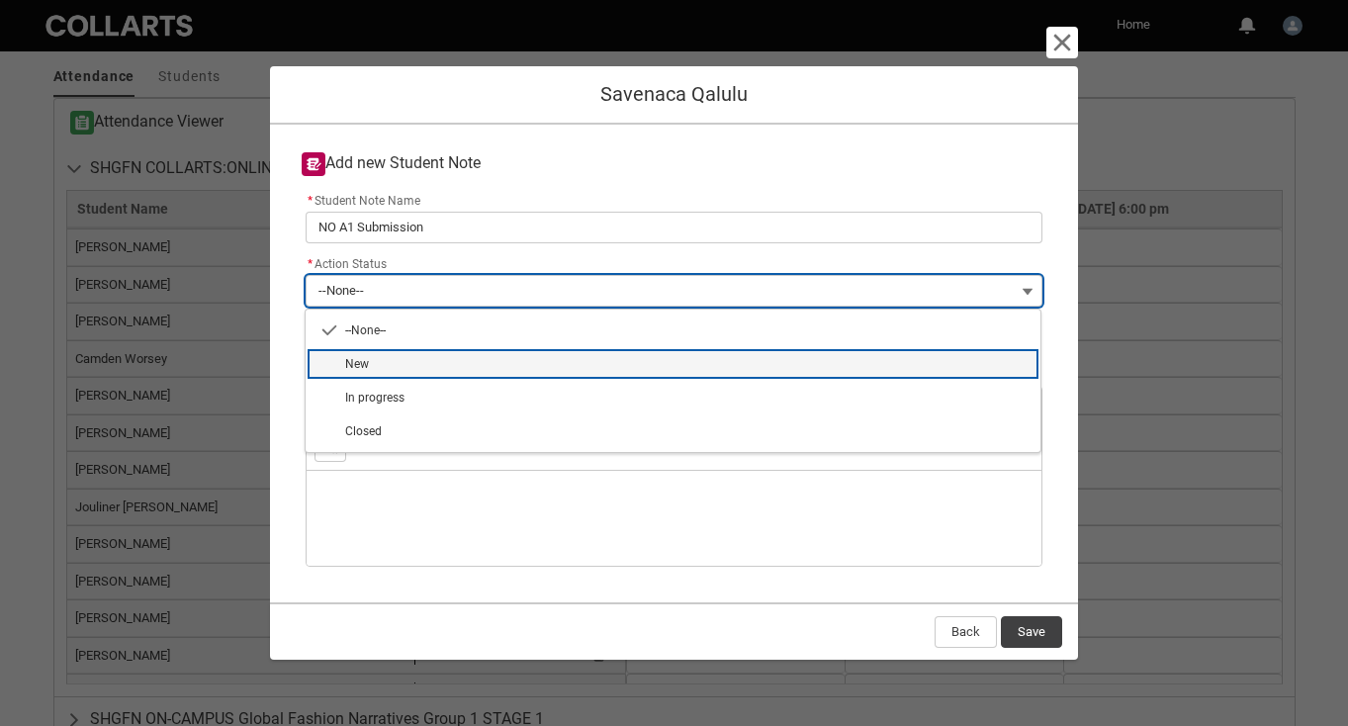
type lightning-combobox "New"
type lightning-picklist "New"
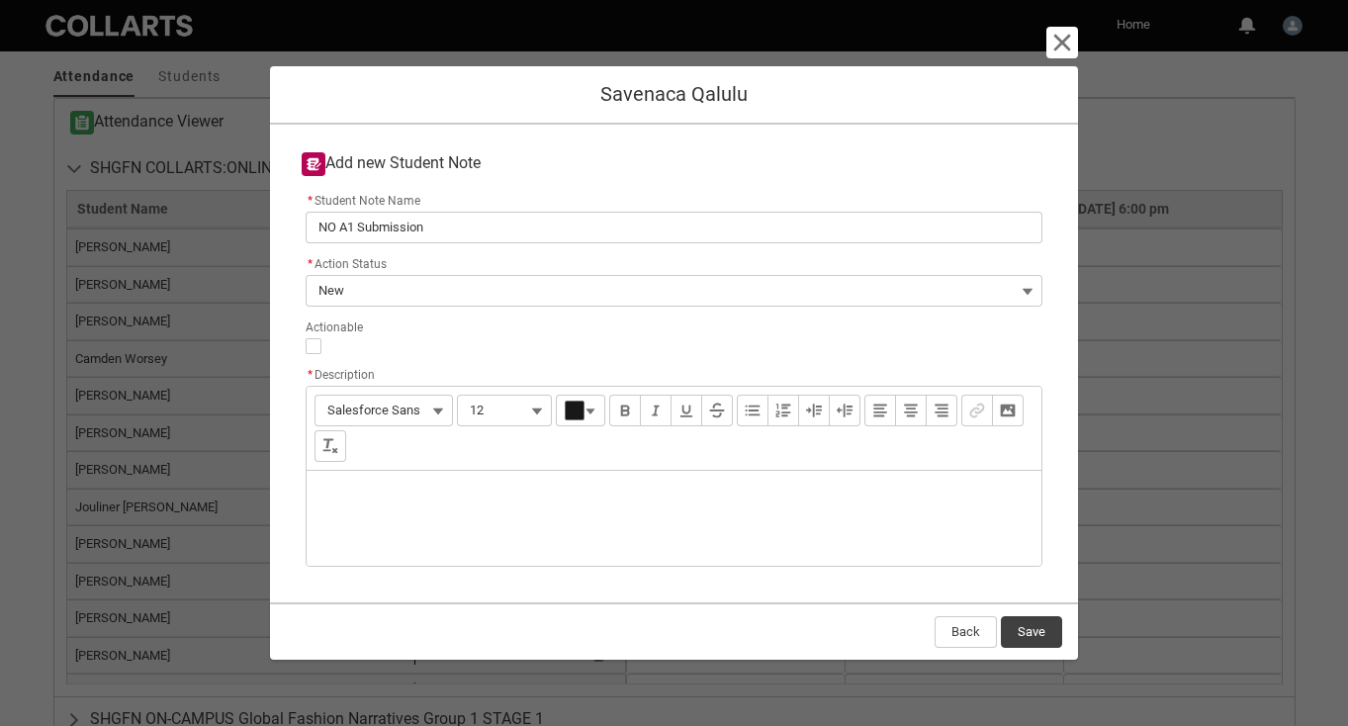
click at [434, 536] on div "Description" at bounding box center [675, 518] width 736 height 95
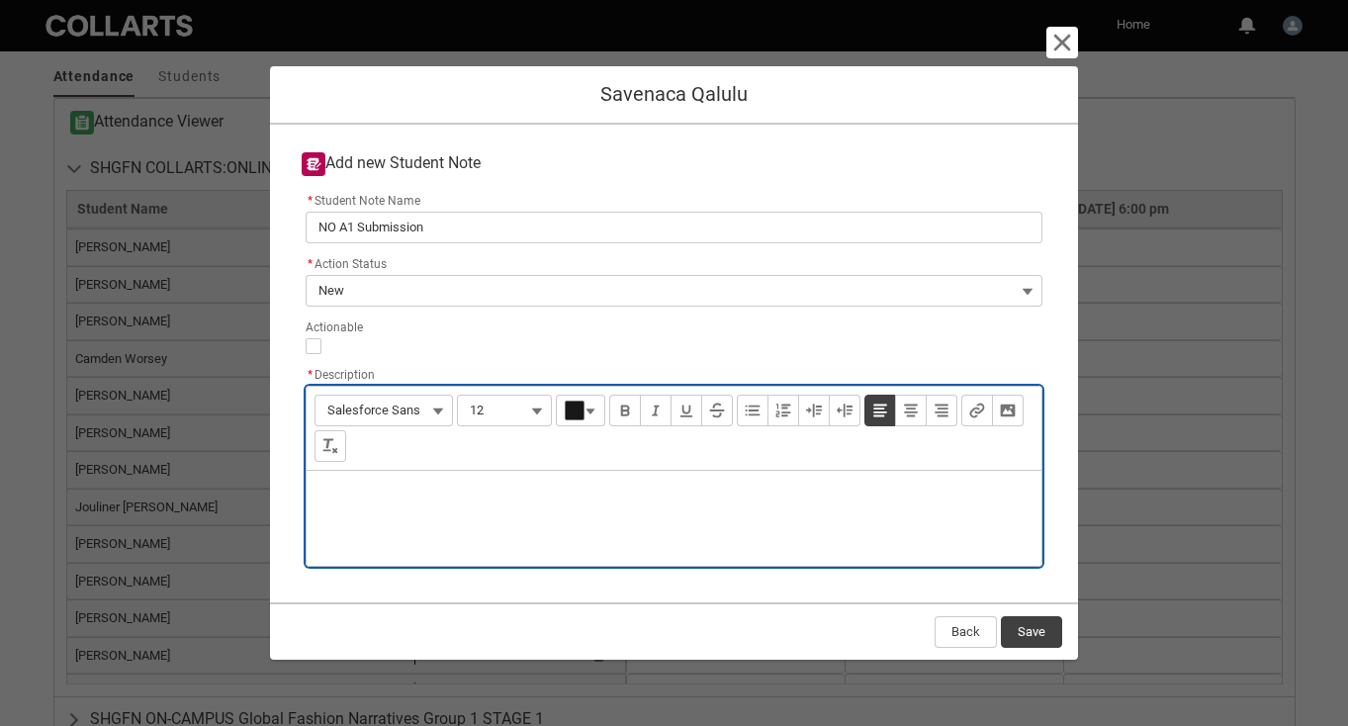
type lightning-input-rich-text "<p>N</p>"
click at [522, 496] on p "NO A1 submission , no communicaion" at bounding box center [674, 496] width 704 height 20
type lightning-input-rich-text "<p>NO A1 submission , no communication </p>"
click at [1032, 636] on button "Save" at bounding box center [1031, 632] width 61 height 32
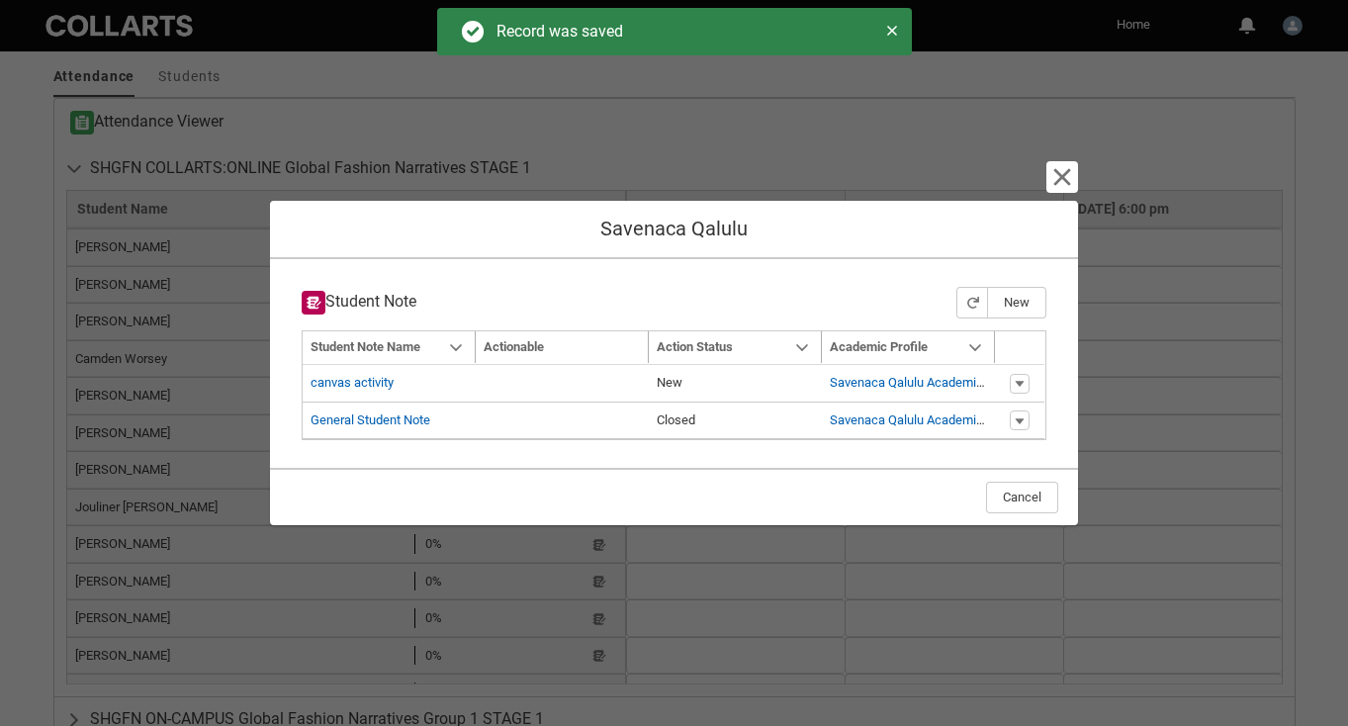
type input "175"
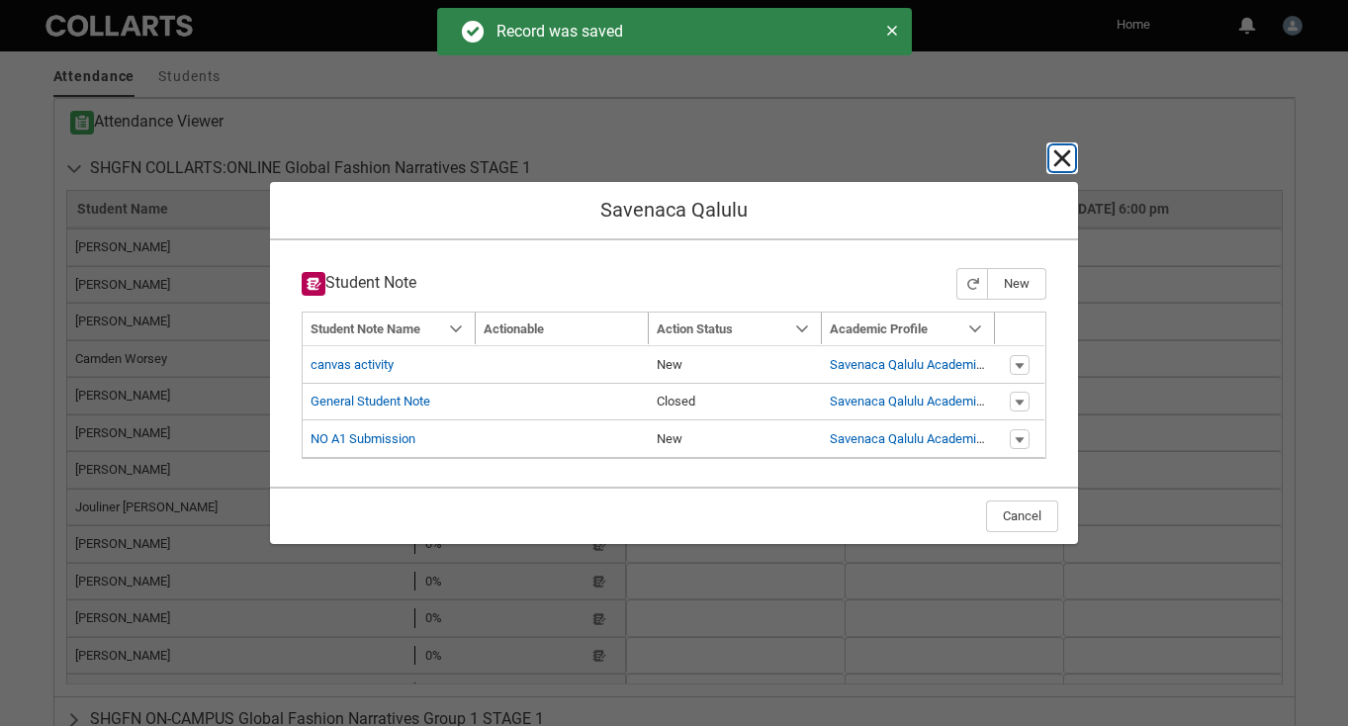
click at [1065, 147] on lightning-primitive-icon "button" at bounding box center [1062, 158] width 24 height 24
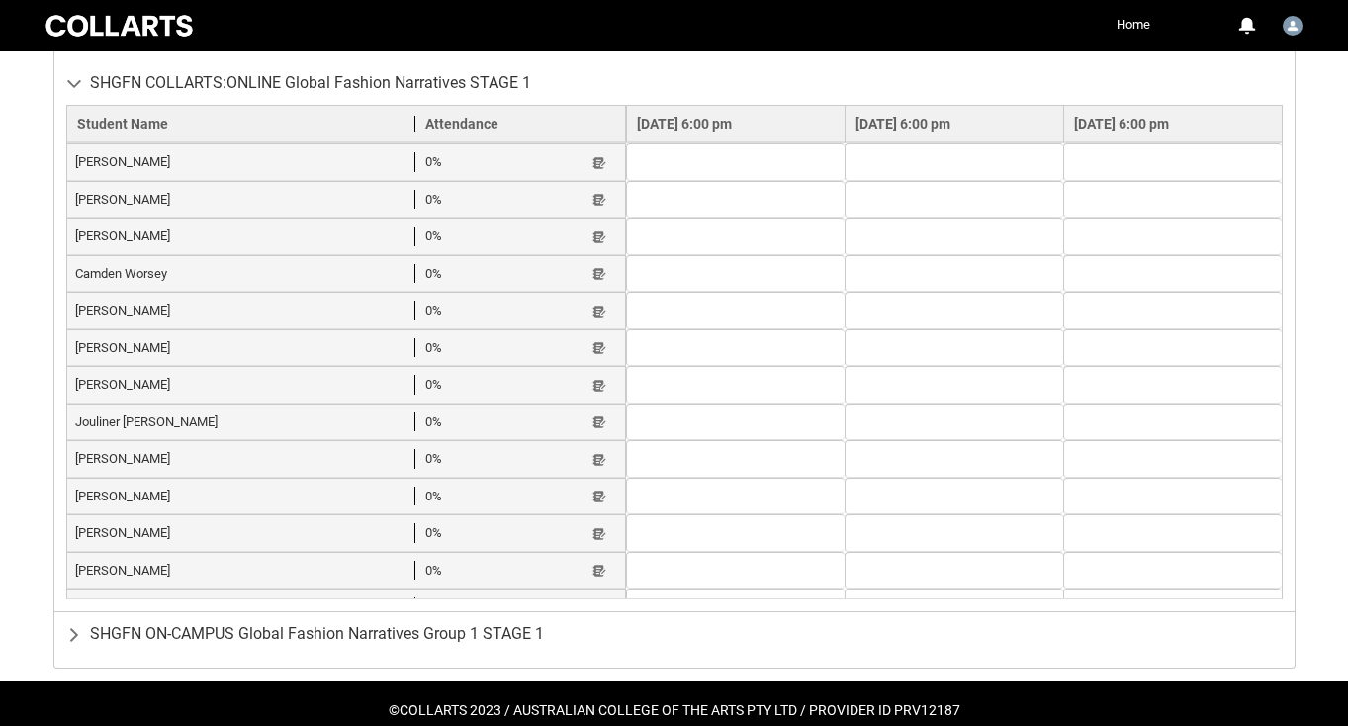
scroll to position [801, 0]
